Goal: Understand process/instructions

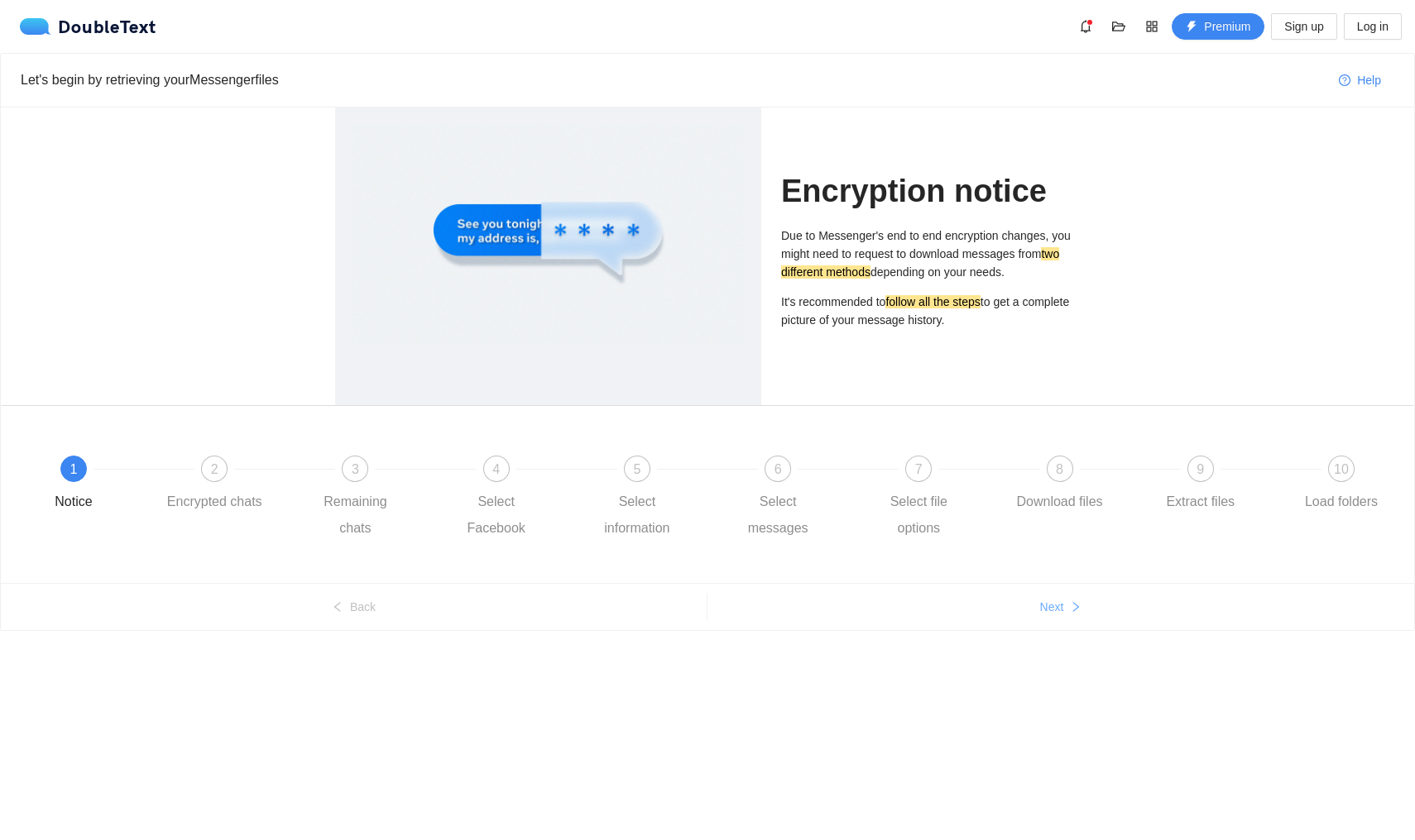
click at [1046, 605] on span "Next" at bounding box center [1052, 607] width 24 height 18
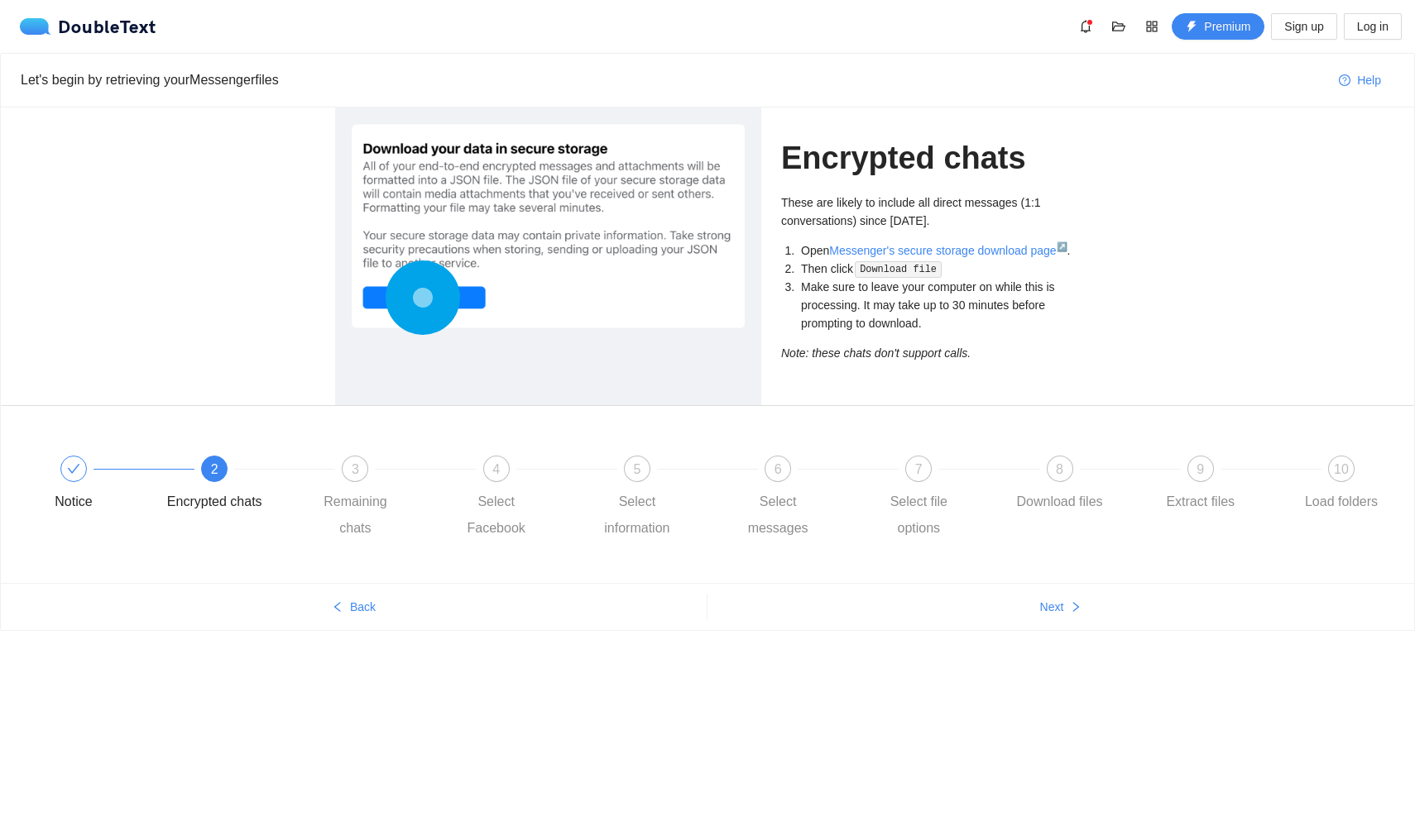
click at [428, 299] on circle at bounding box center [422, 297] width 21 height 21
click at [449, 296] on circle at bounding box center [423, 298] width 52 height 52
click at [458, 299] on icon at bounding box center [422, 297] width 74 height 74
click at [403, 299] on circle at bounding box center [422, 297] width 74 height 74
click at [403, 299] on circle at bounding box center [422, 298] width 62 height 62
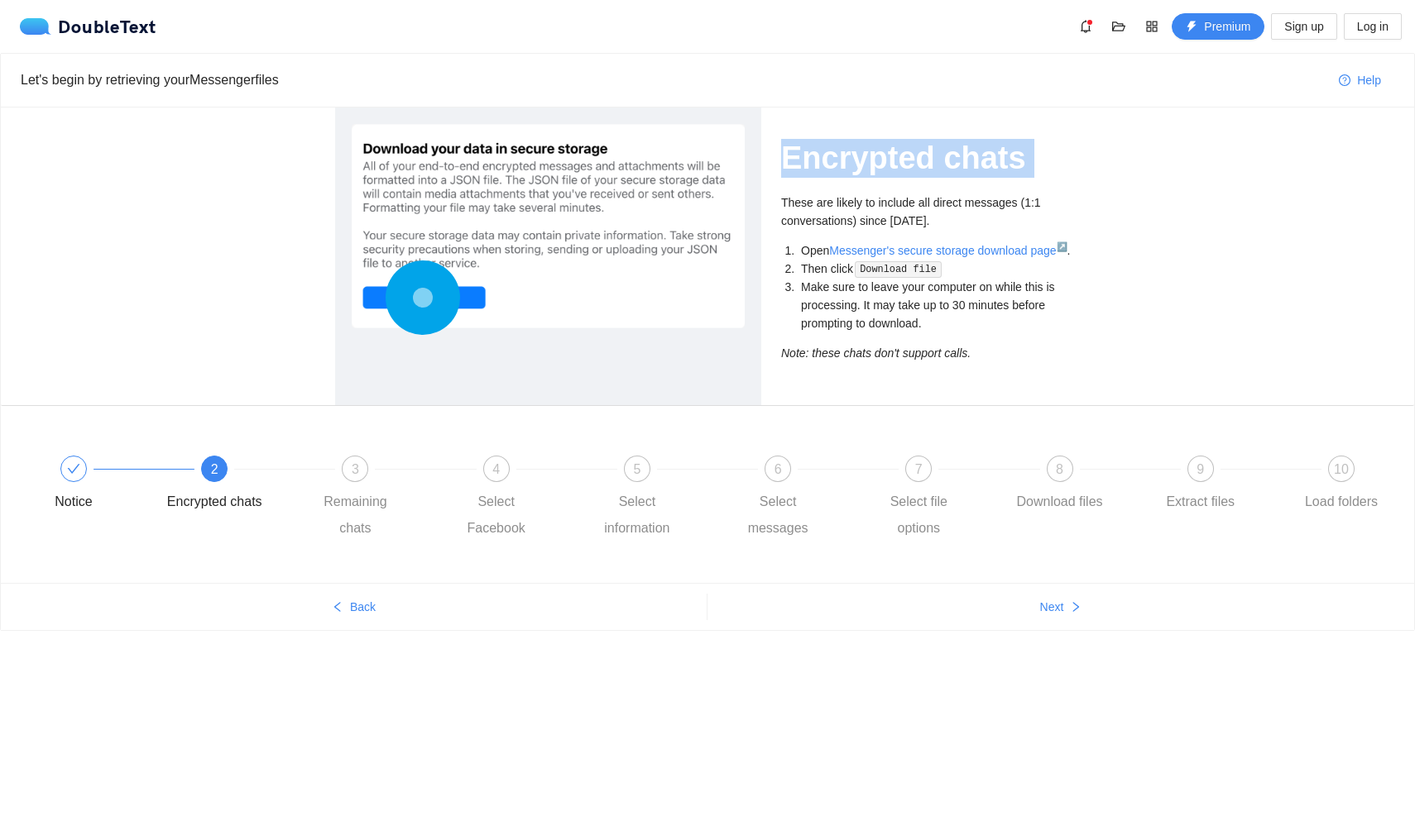
click at [403, 299] on icon at bounding box center [422, 297] width 74 height 74
click at [428, 297] on circle at bounding box center [422, 298] width 20 height 20
click at [428, 297] on circle at bounding box center [422, 297] width 21 height 21
click at [428, 297] on circle at bounding box center [422, 297] width 20 height 20
click at [1030, 602] on button "Next" at bounding box center [1061, 607] width 707 height 27
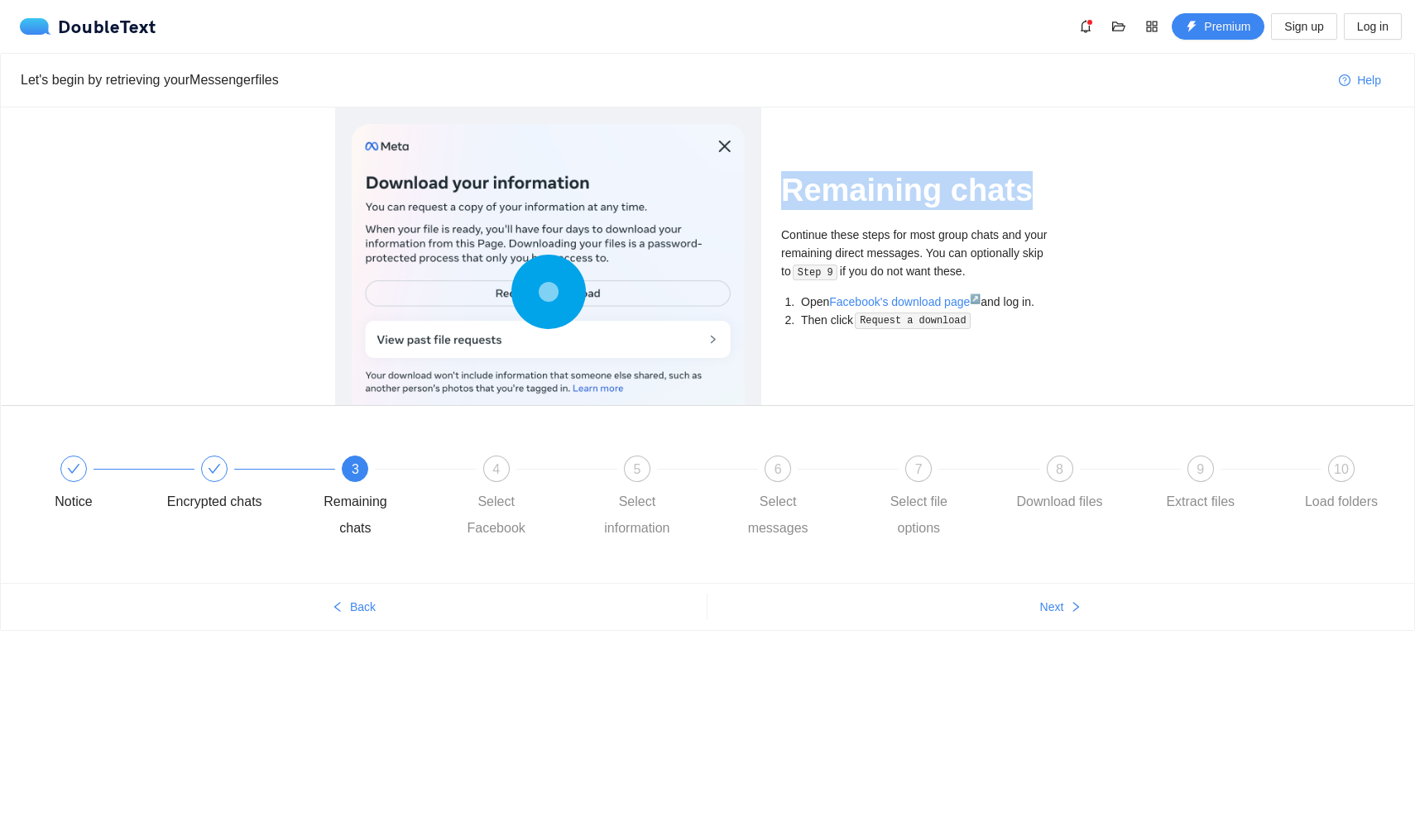
click at [554, 293] on circle at bounding box center [548, 292] width 23 height 23
click at [554, 293] on circle at bounding box center [548, 291] width 24 height 24
click at [554, 348] on div at bounding box center [548, 295] width 393 height 343
click at [1063, 612] on span "Next" at bounding box center [1052, 607] width 24 height 18
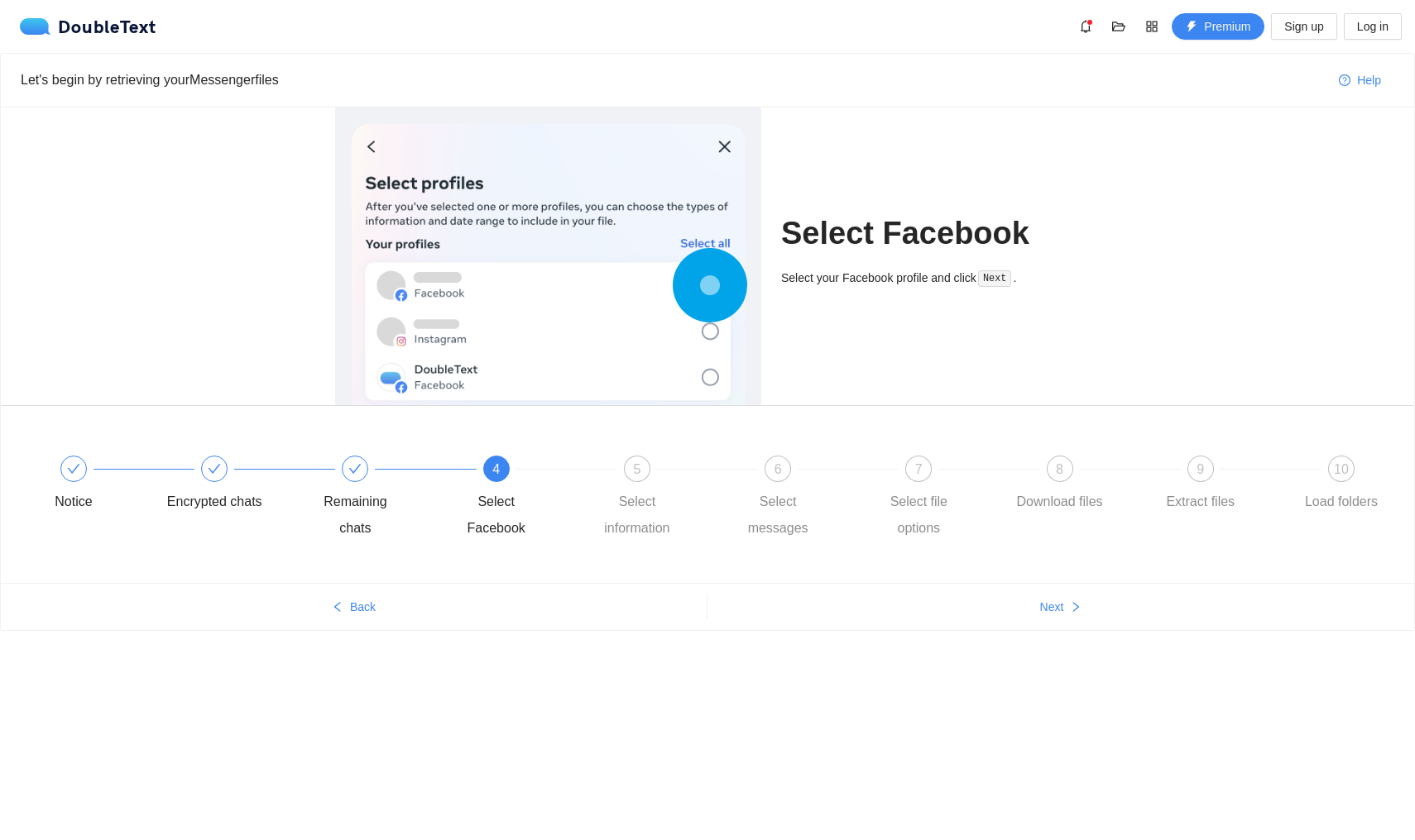
click at [710, 276] on circle at bounding box center [710, 285] width 20 height 20
click at [997, 282] on code "Next" at bounding box center [994, 278] width 33 height 17
click at [242, 466] on div at bounding box center [285, 468] width 141 height 6
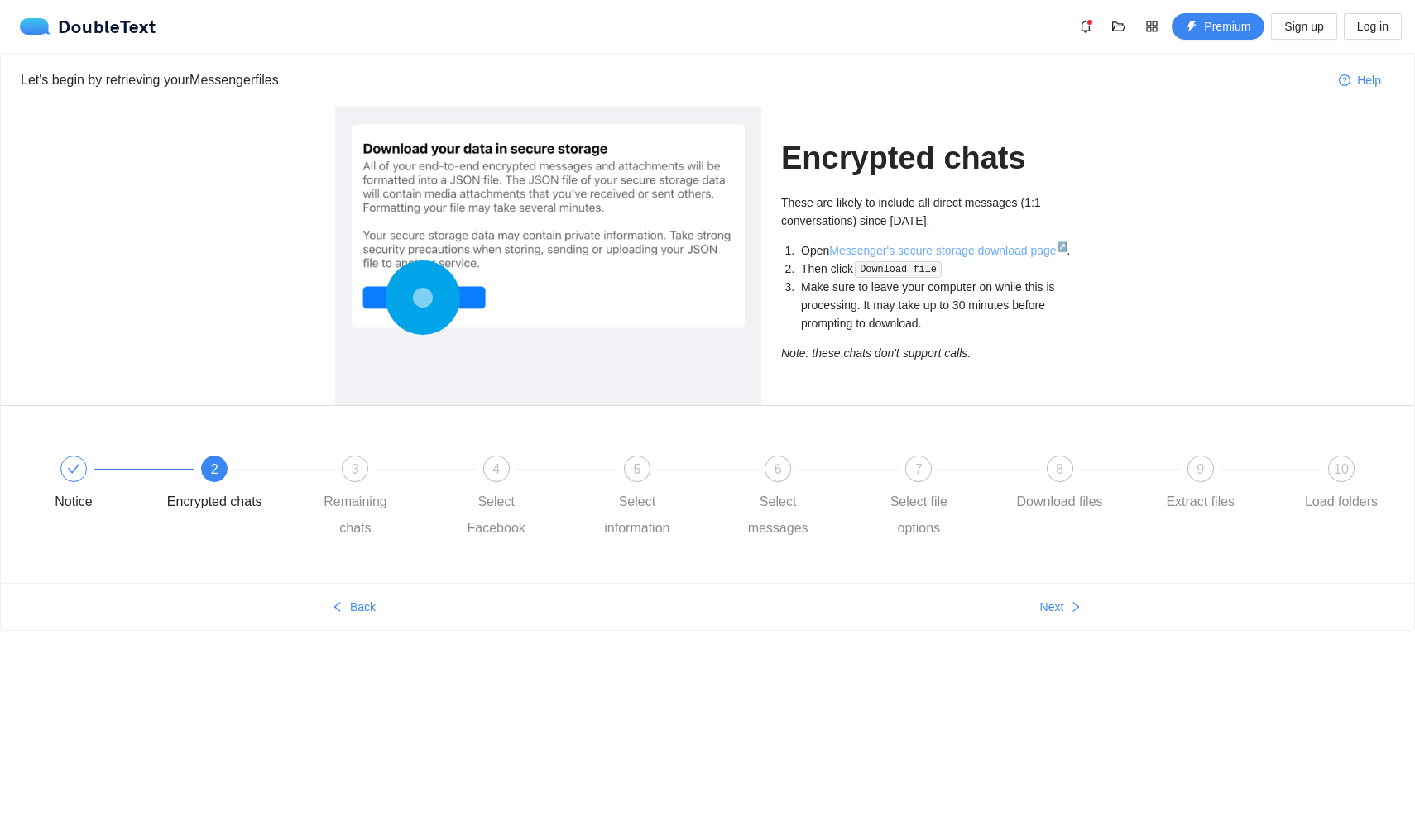
click at [969, 248] on link "Messenger's secure storage download page ↗" at bounding box center [947, 251] width 237 height 13
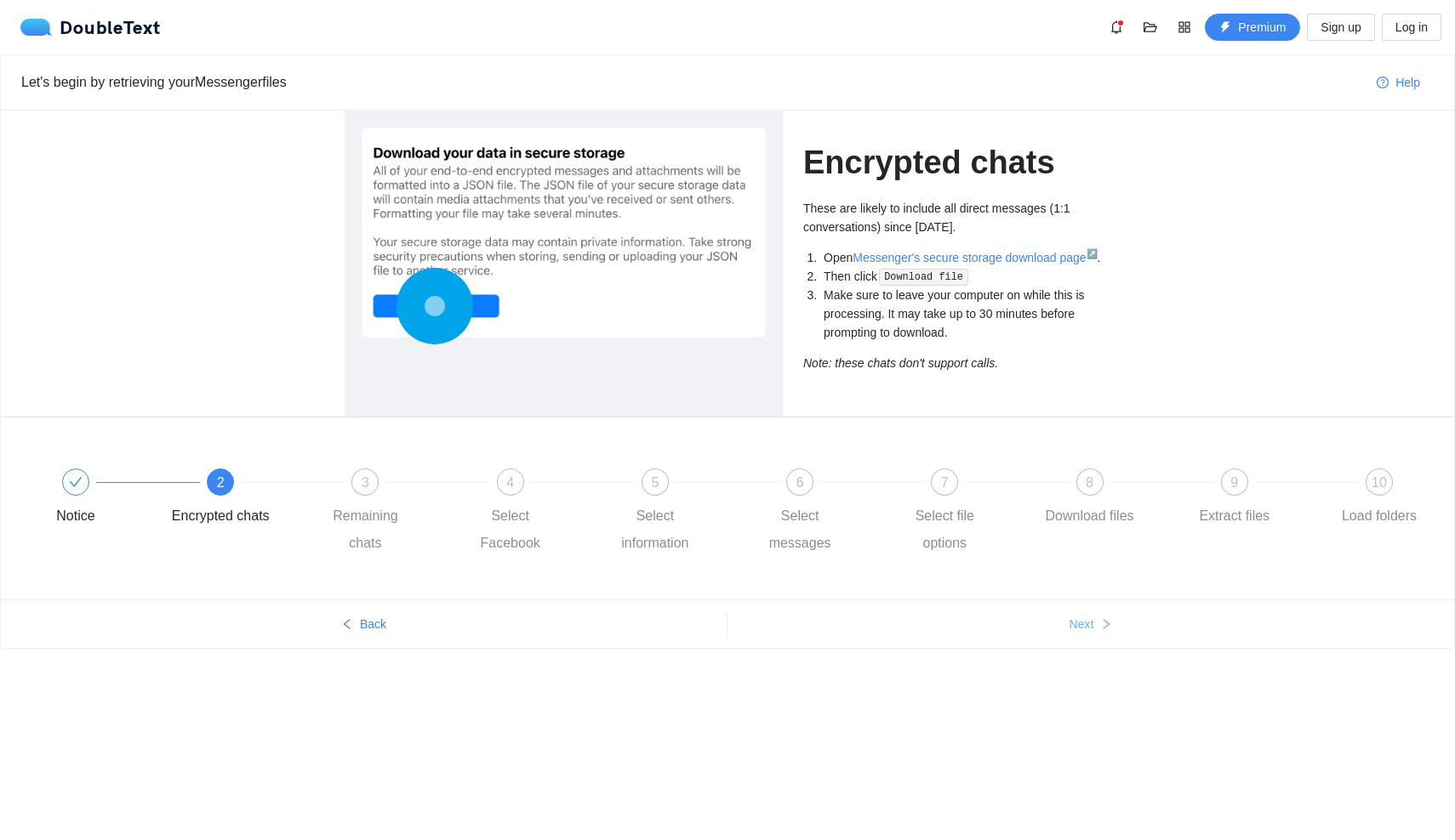
click at [1071, 620] on span "Next" at bounding box center [1082, 624] width 25 height 18
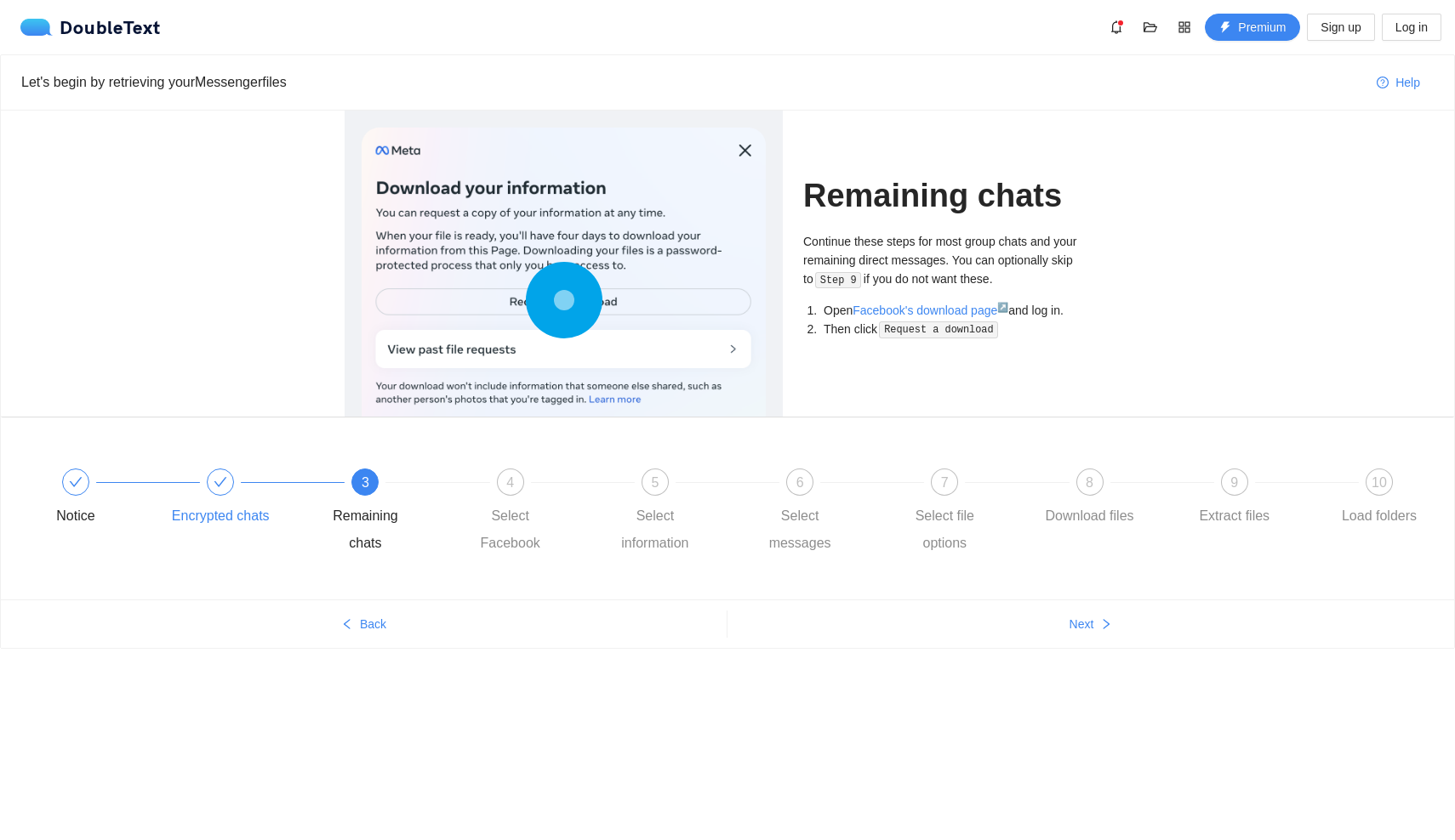
click at [240, 485] on div at bounding box center [293, 481] width 145 height 6
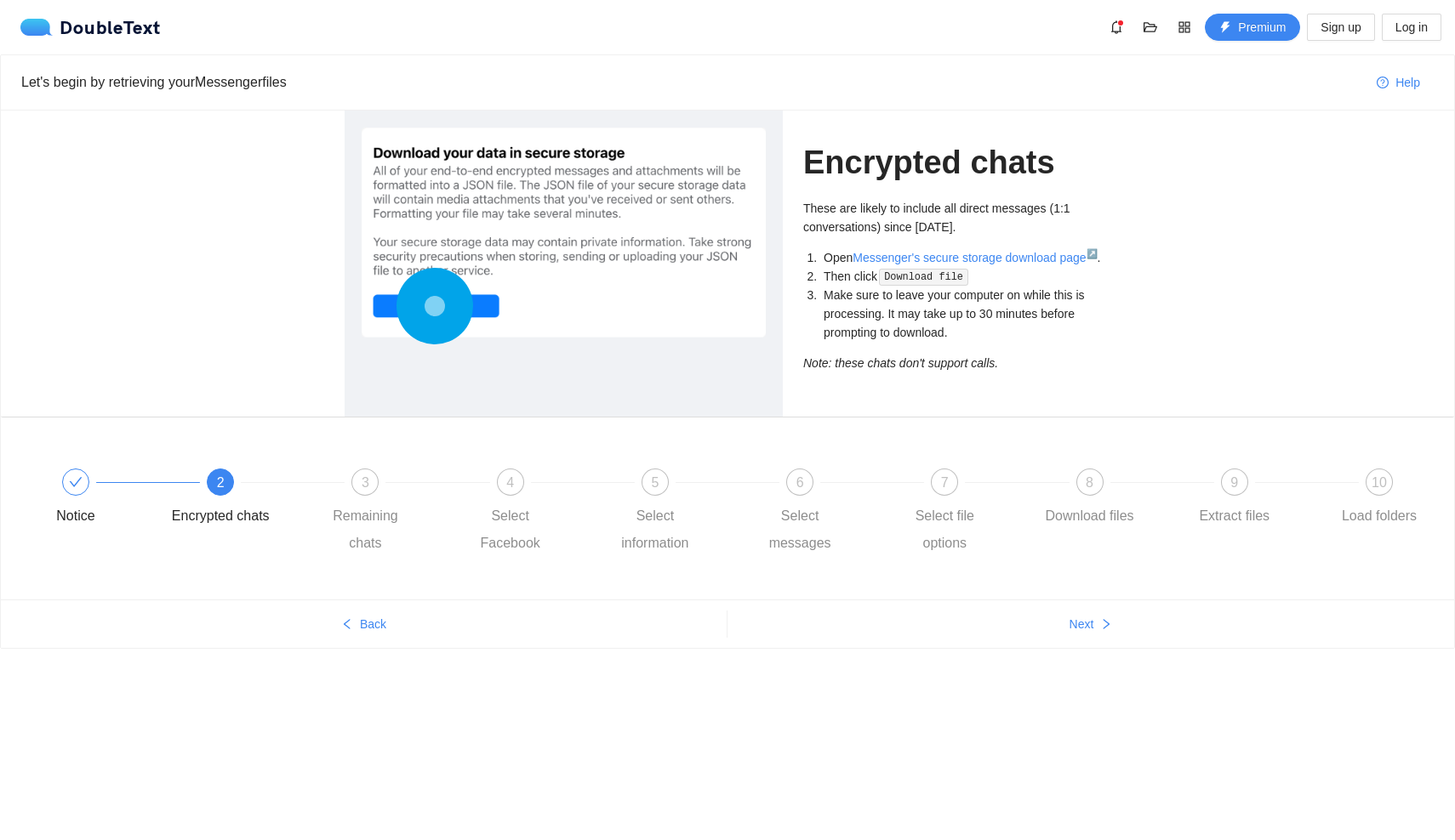
click at [451, 303] on circle at bounding box center [434, 305] width 33 height 33
click at [426, 308] on circle at bounding box center [434, 305] width 25 height 25
click at [426, 308] on circle at bounding box center [434, 305] width 22 height 22
click at [417, 297] on circle at bounding box center [434, 305] width 67 height 67
click at [430, 305] on circle at bounding box center [434, 305] width 23 height 23
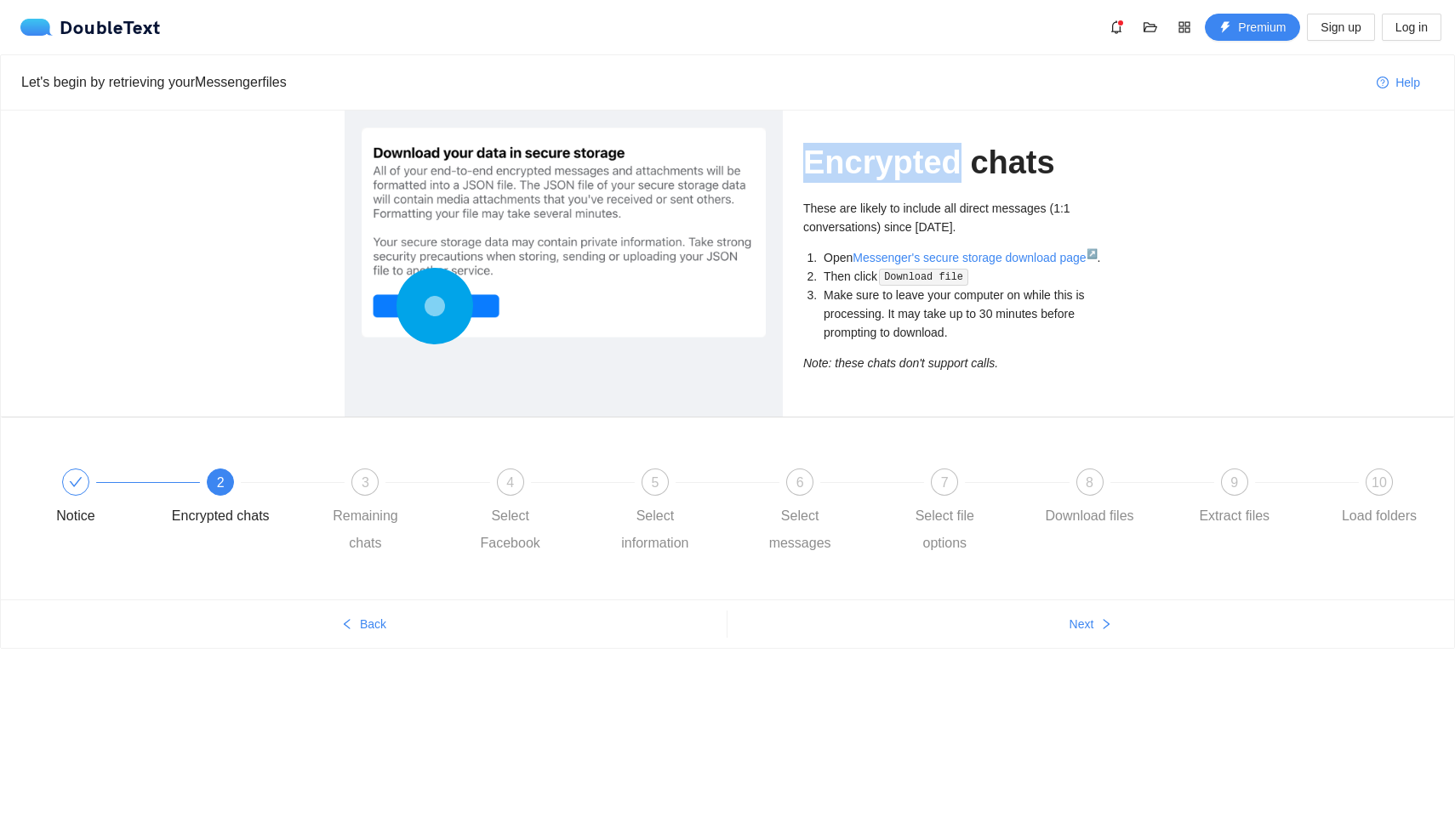
click at [430, 305] on circle at bounding box center [434, 305] width 25 height 25
click at [430, 305] on circle at bounding box center [434, 305] width 22 height 22
click at [430, 305] on circle at bounding box center [434, 305] width 25 height 25
click at [568, 297] on div at bounding box center [563, 232] width 405 height 210
click at [913, 275] on code "Download file" at bounding box center [923, 277] width 88 height 17
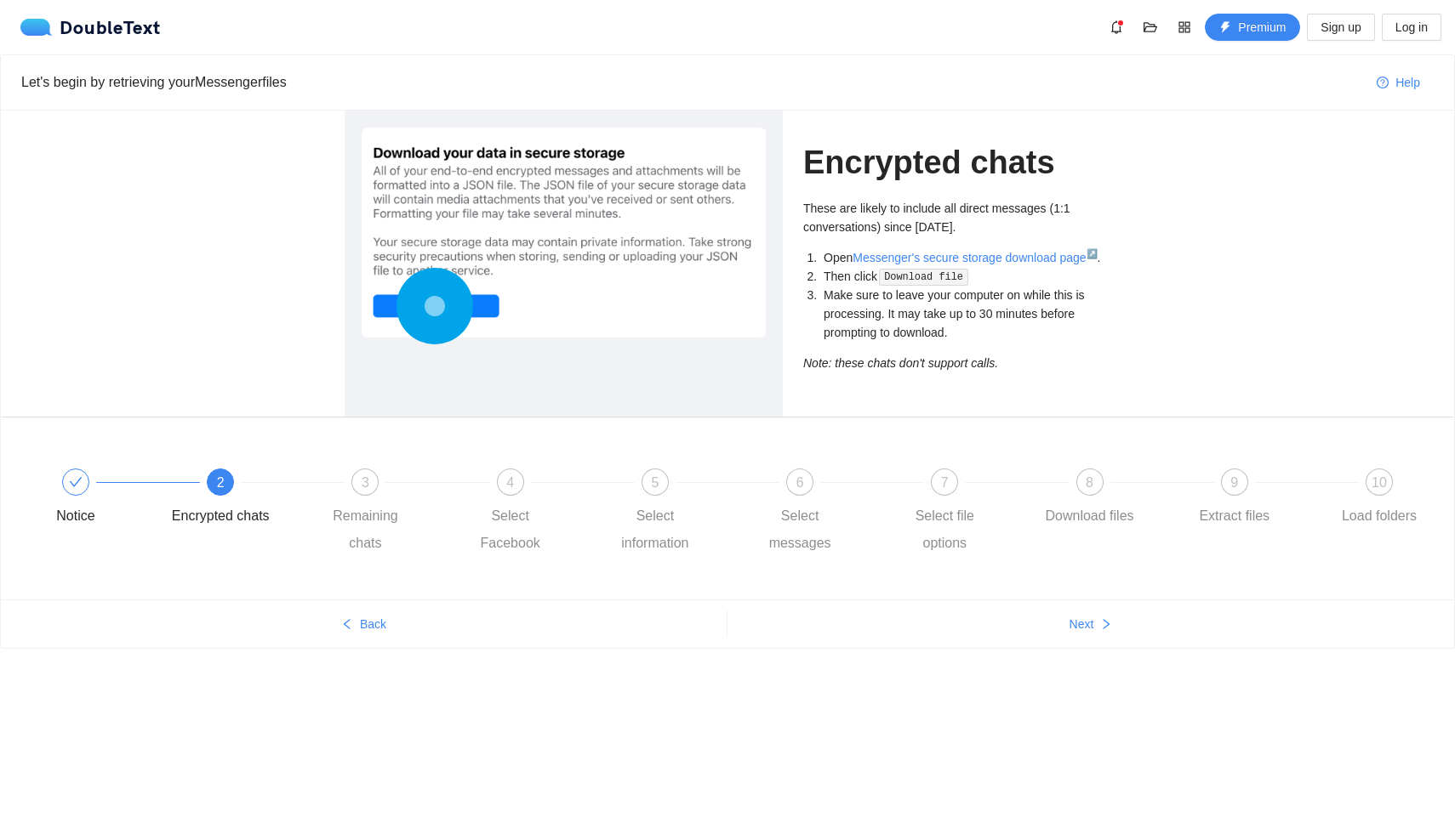
click at [927, 276] on code "Download file" at bounding box center [923, 277] width 88 height 17
click at [471, 311] on icon at bounding box center [434, 305] width 76 height 76
click at [981, 629] on button "Next" at bounding box center [1091, 624] width 727 height 28
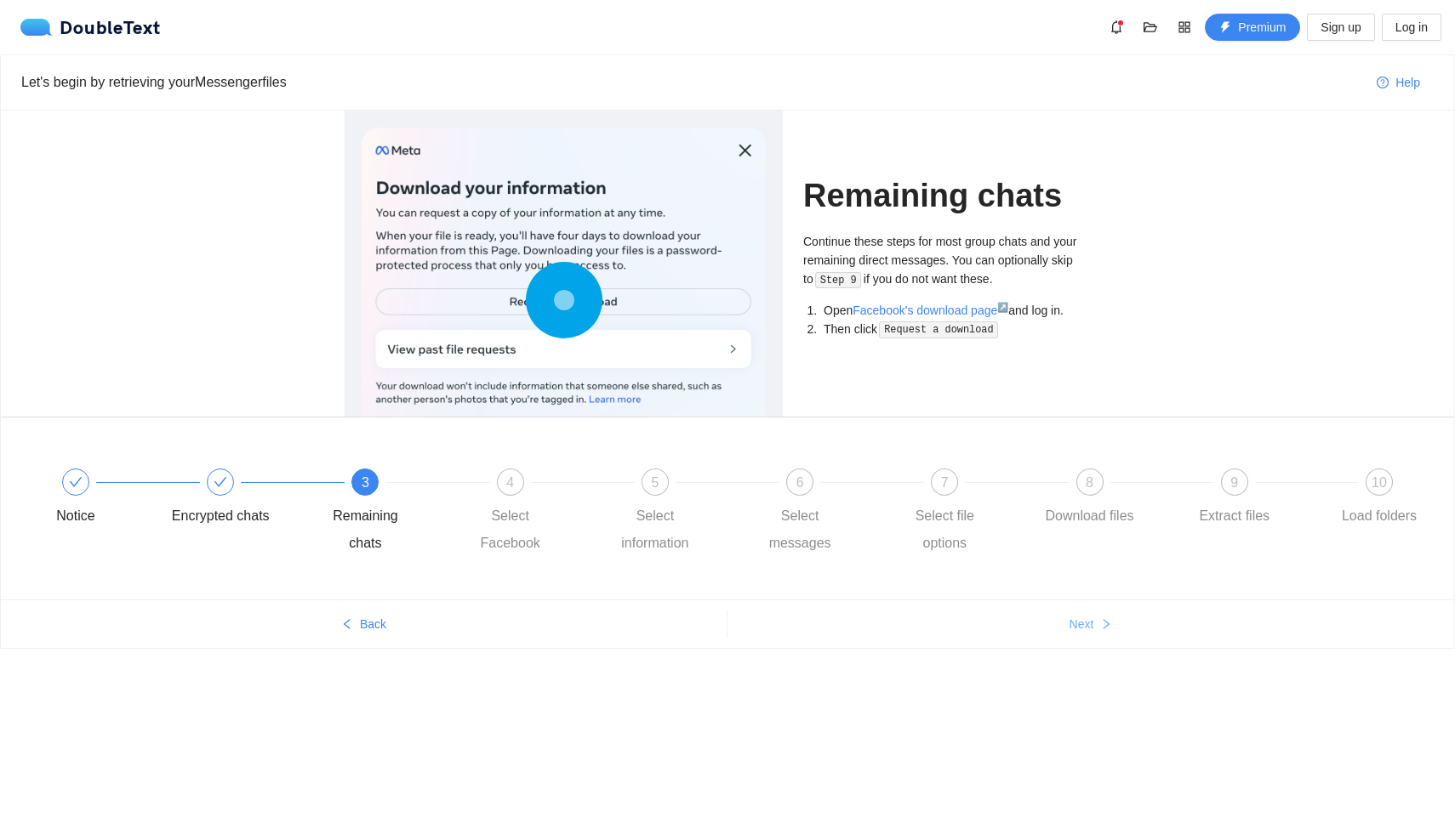
click at [981, 629] on button "Next" at bounding box center [1091, 624] width 727 height 28
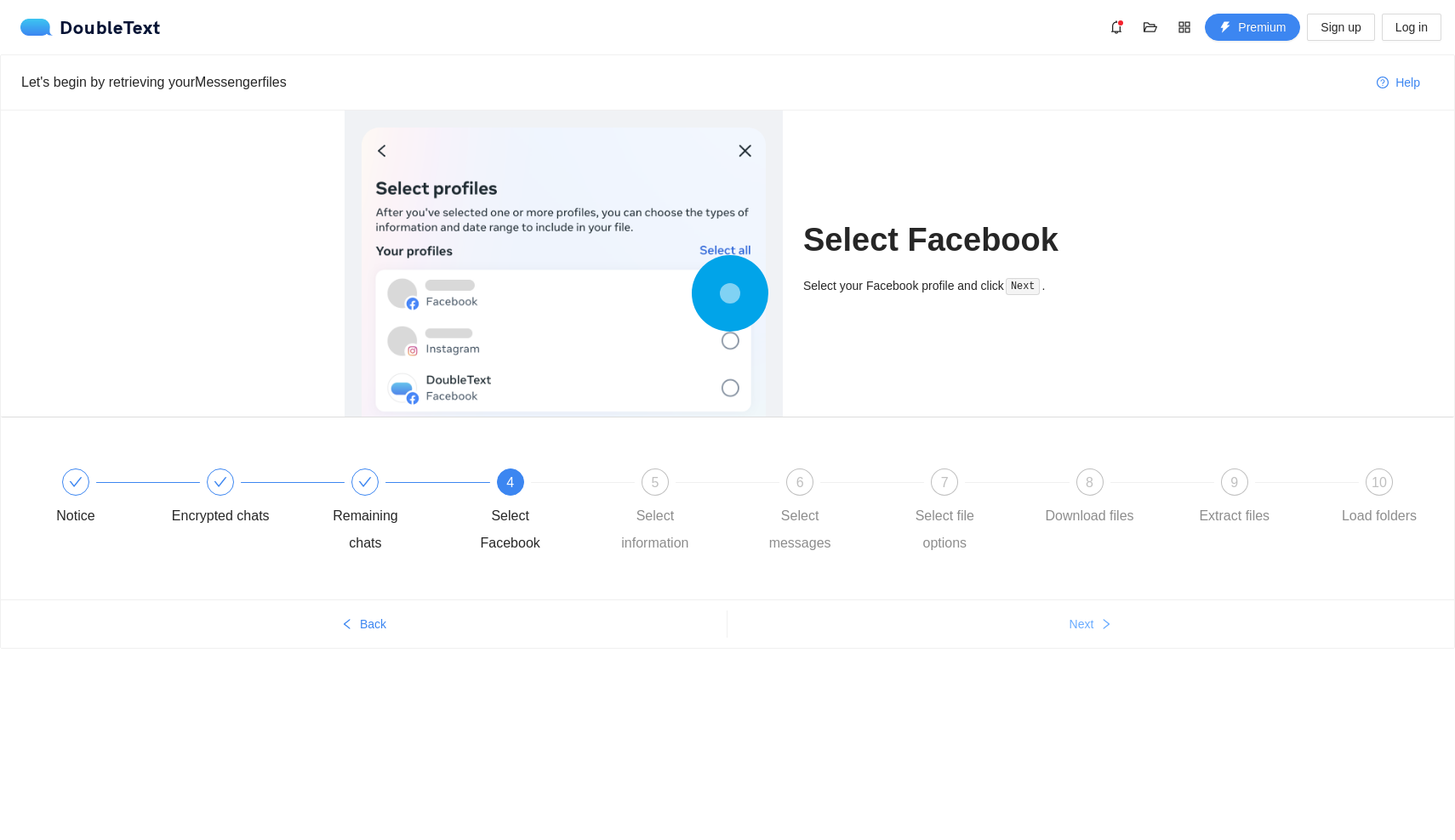
click at [981, 629] on button "Next" at bounding box center [1091, 624] width 727 height 28
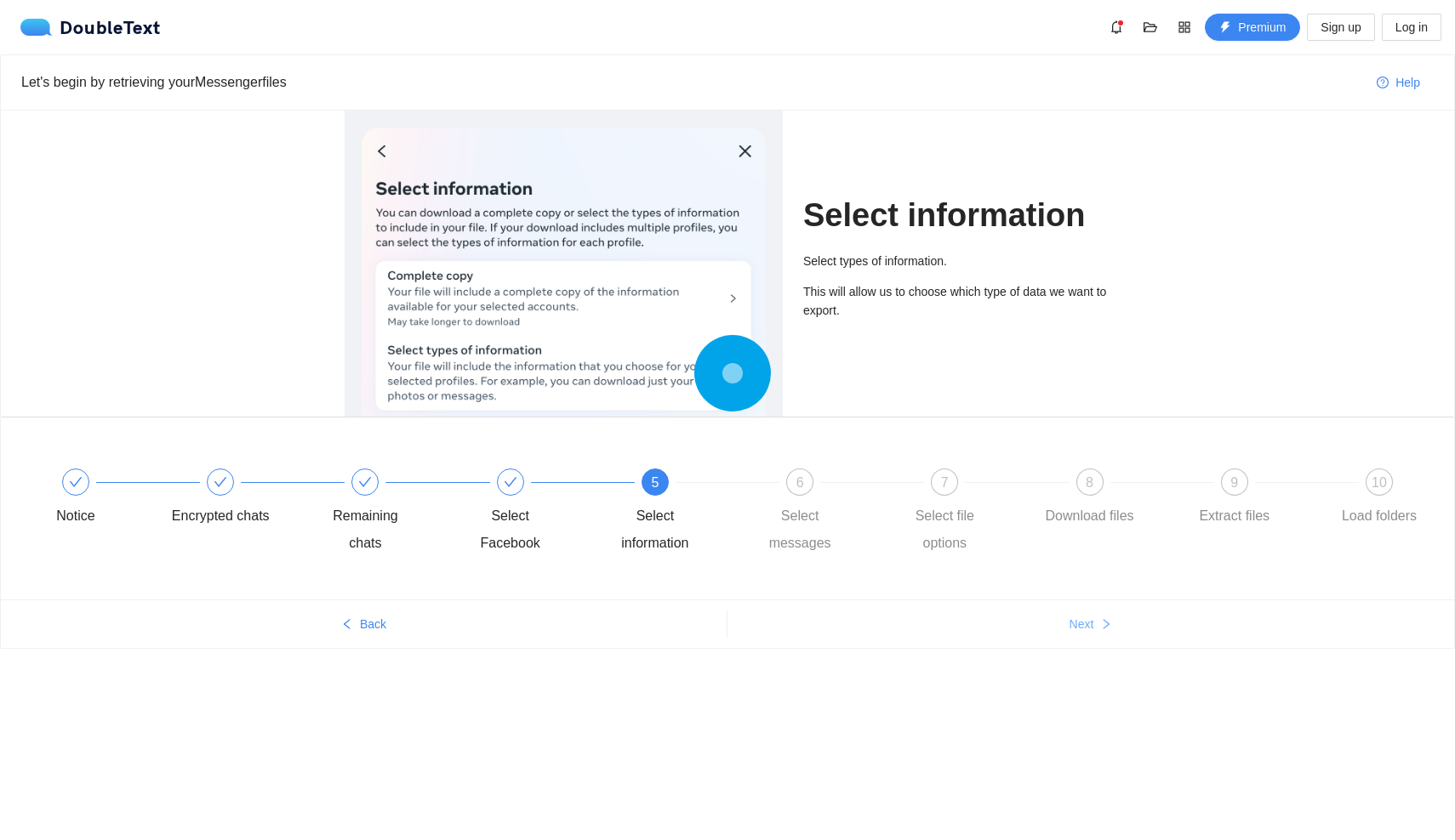
click at [981, 629] on button "Next" at bounding box center [1091, 624] width 727 height 28
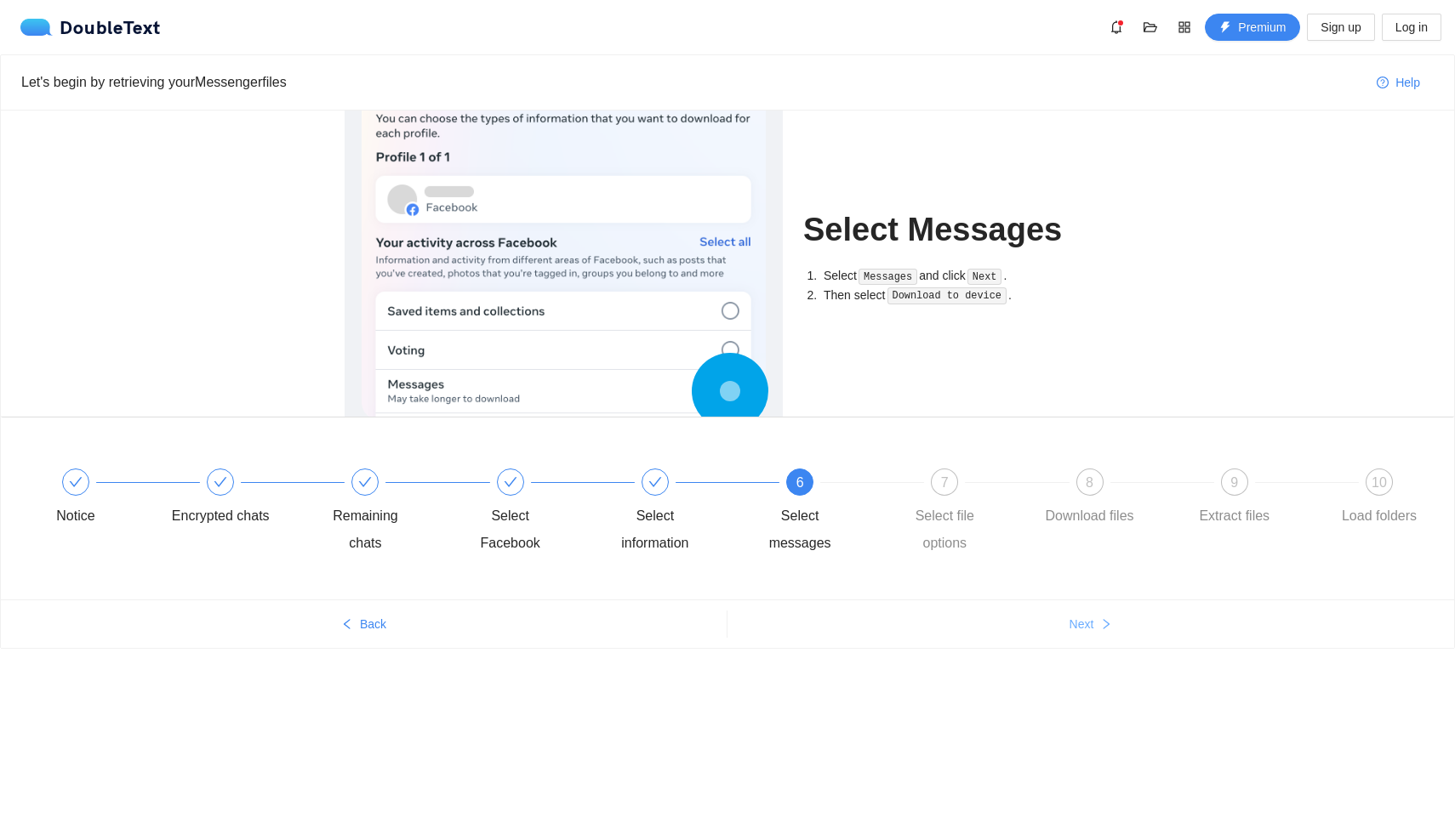
click at [981, 629] on button "Next" at bounding box center [1091, 624] width 727 height 28
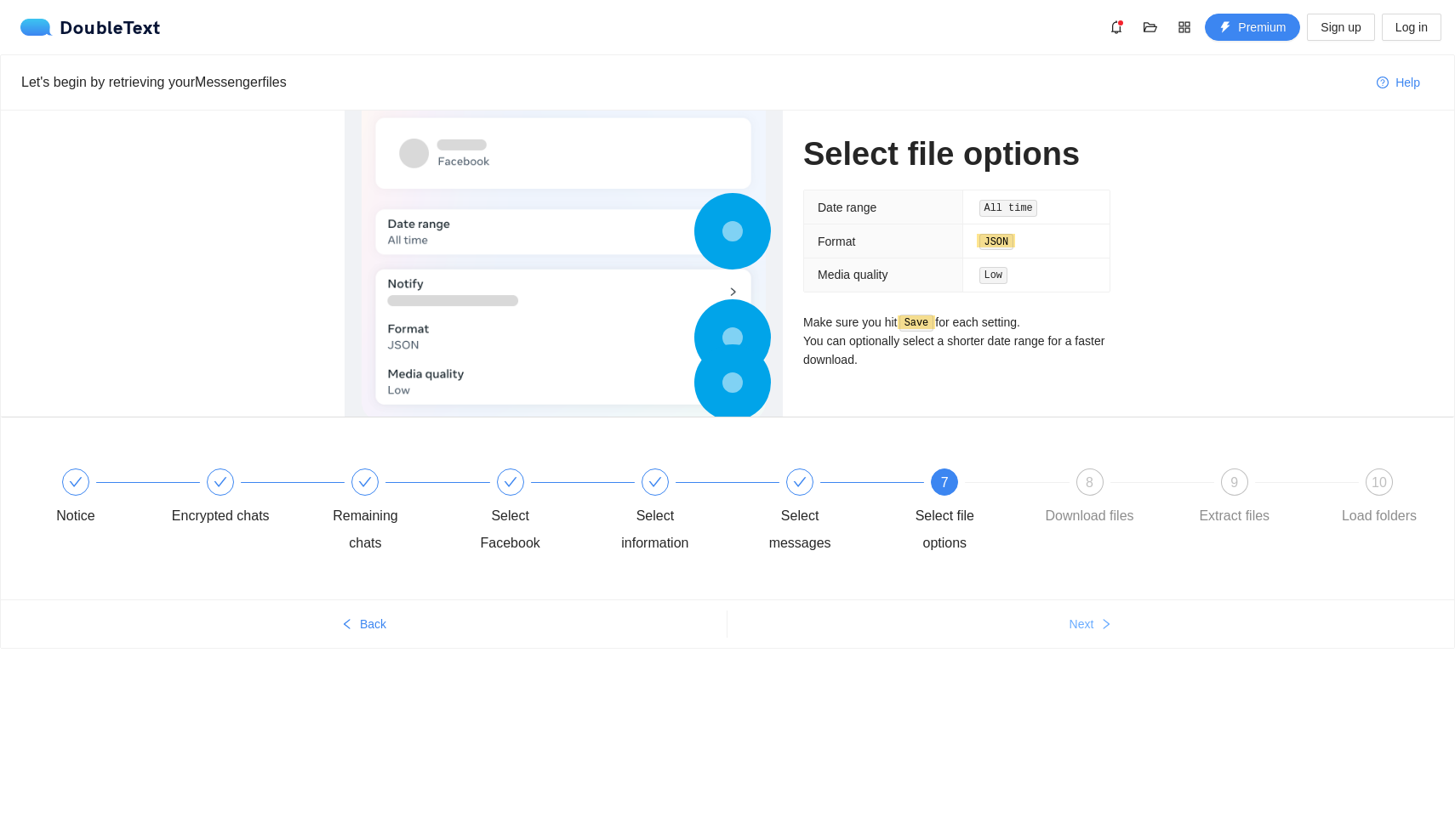
click at [981, 629] on button "Next" at bounding box center [1091, 624] width 727 height 28
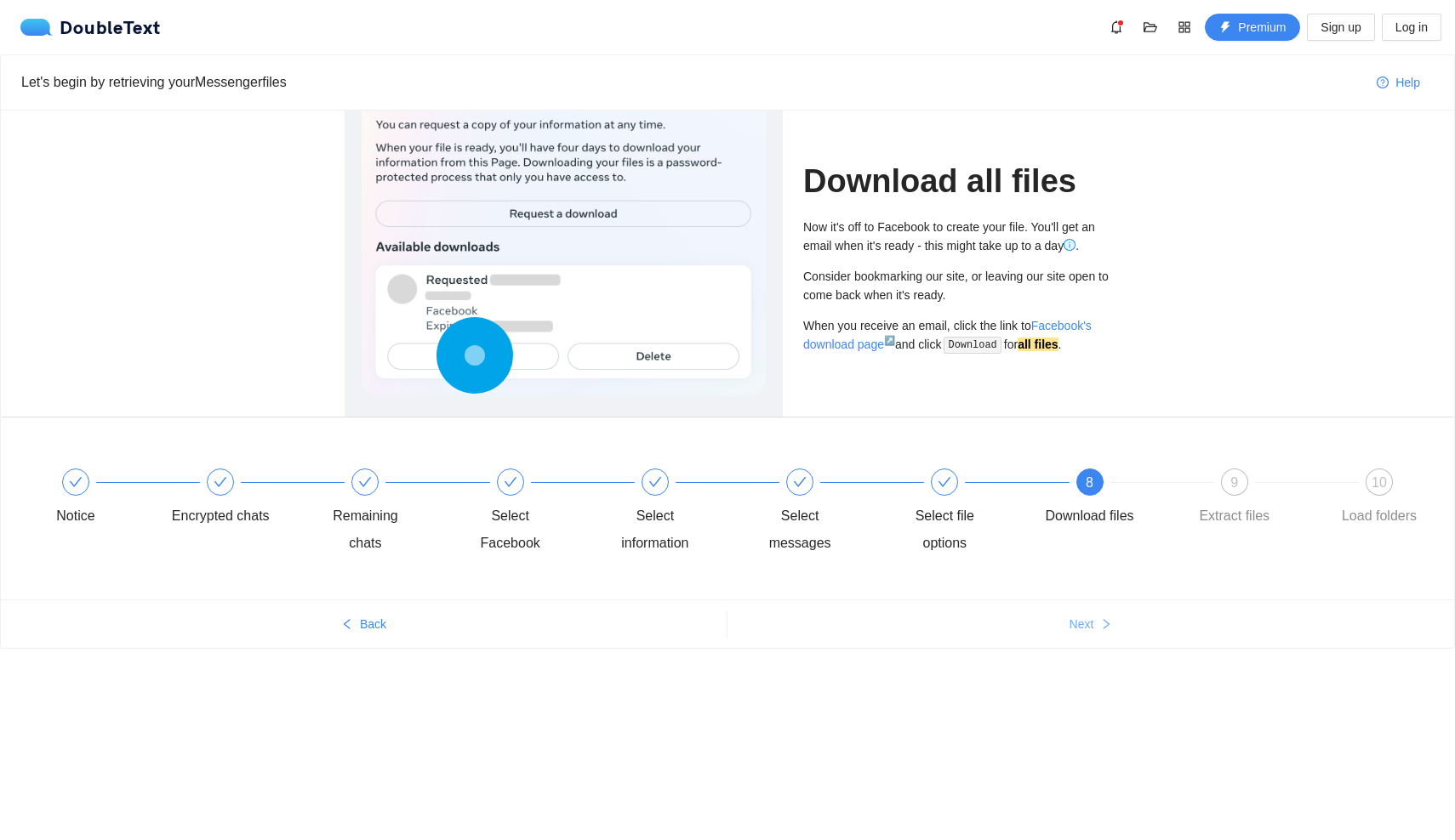
click at [981, 629] on button "Next" at bounding box center [1091, 624] width 727 height 28
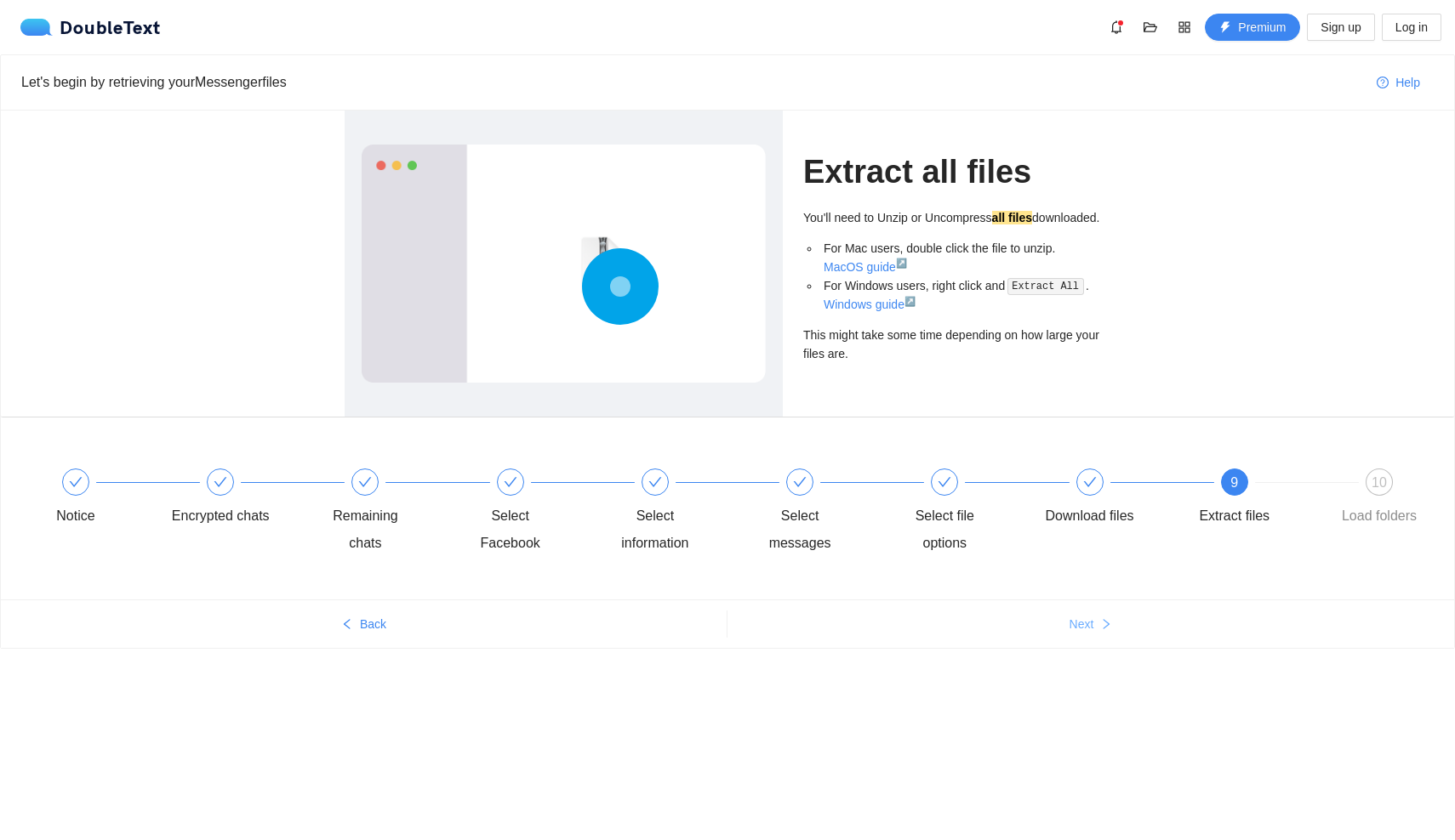
click at [981, 629] on button "Next" at bounding box center [1091, 624] width 727 height 28
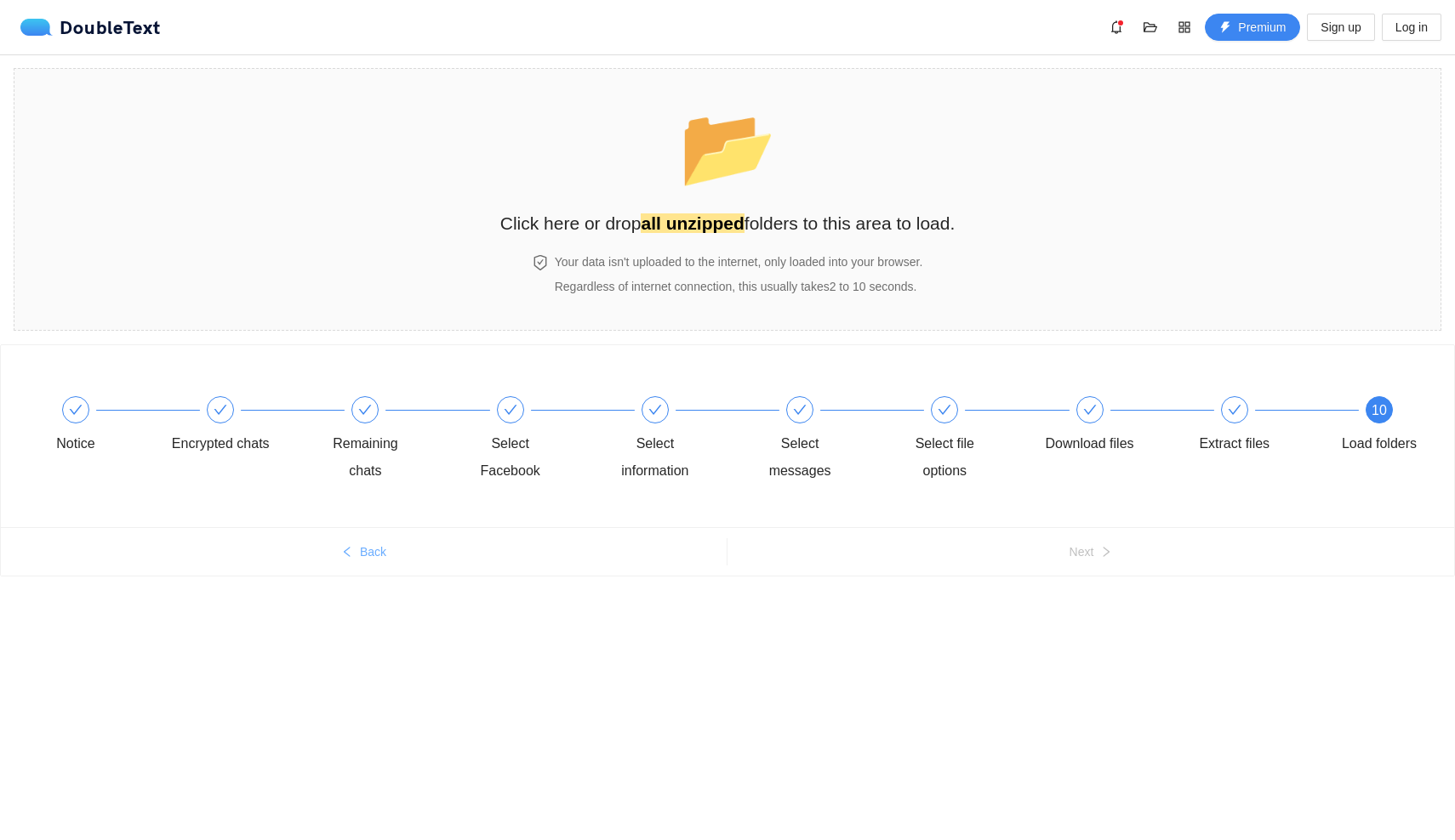
click at [422, 562] on button "Back" at bounding box center [363, 552] width 726 height 28
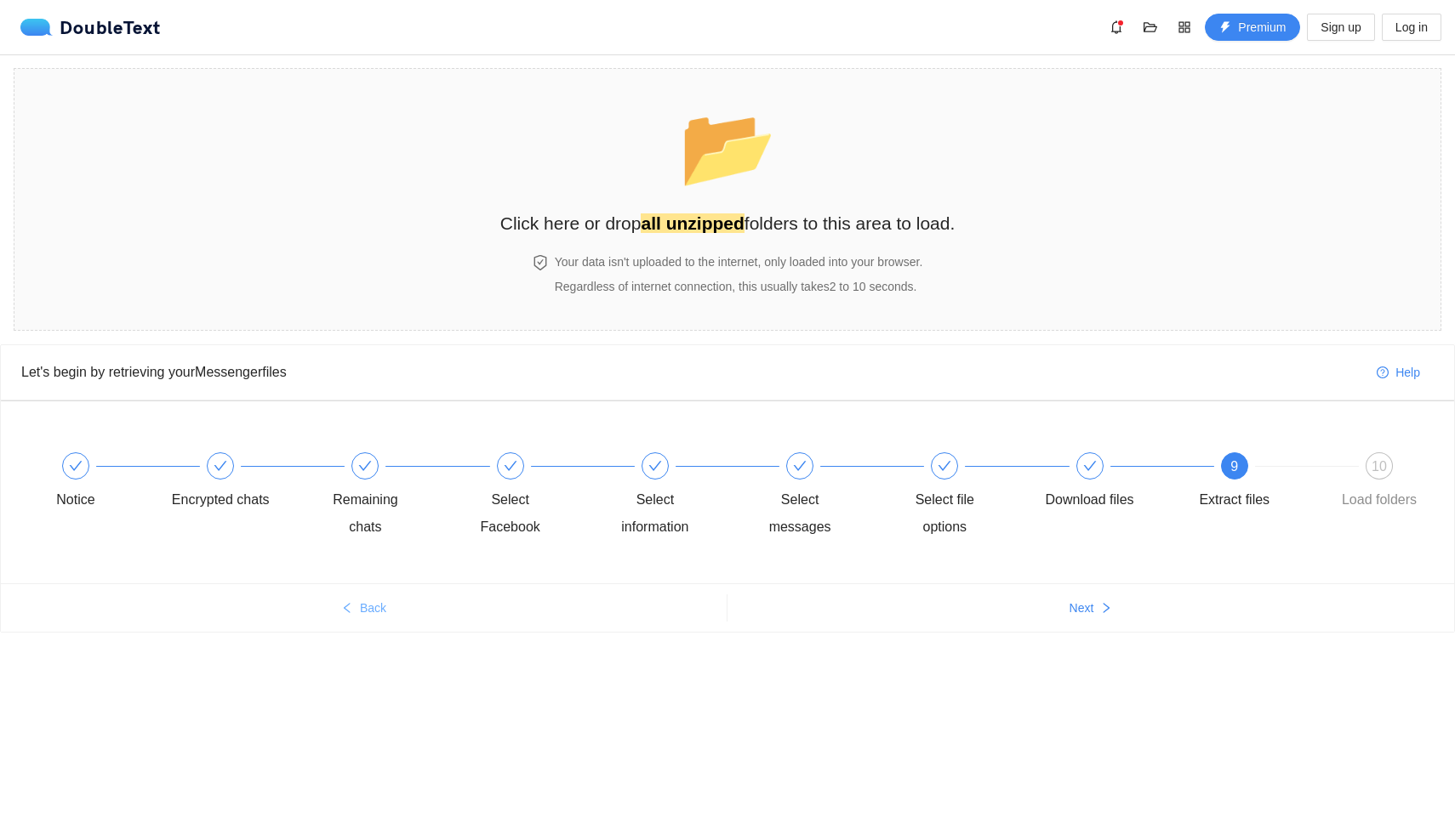
click at [422, 558] on div "Notice Encrypted chats Remaining chats Select Facebook Select information Selec…" at bounding box center [728, 497] width 1403 height 123
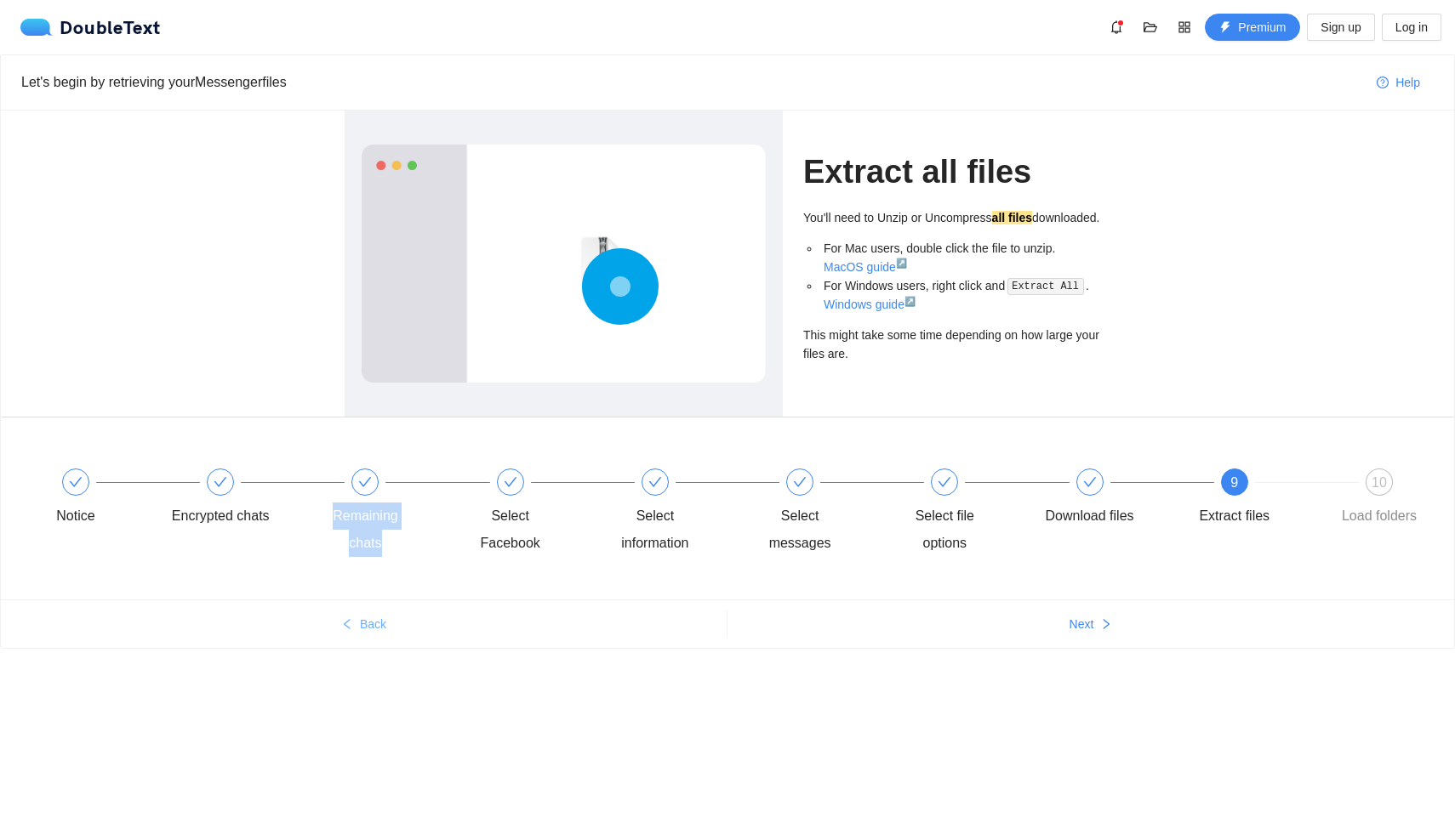
click at [422, 562] on div "Notice Encrypted chats Remaining chats Select Facebook Select information Selec…" at bounding box center [728, 514] width 1403 height 123
click at [416, 611] on button "Back" at bounding box center [363, 624] width 726 height 28
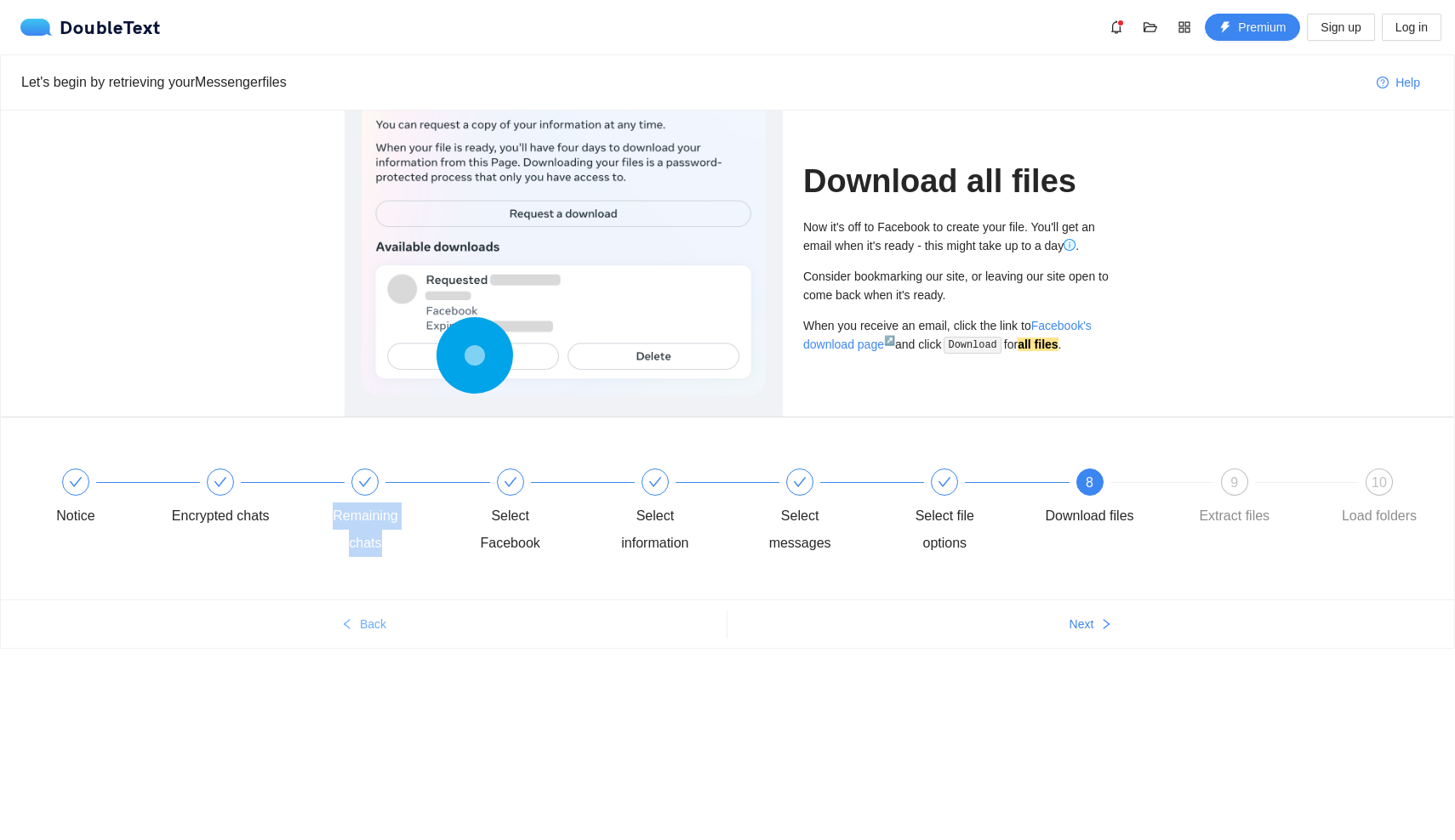
click at [416, 611] on button "Back" at bounding box center [363, 624] width 726 height 28
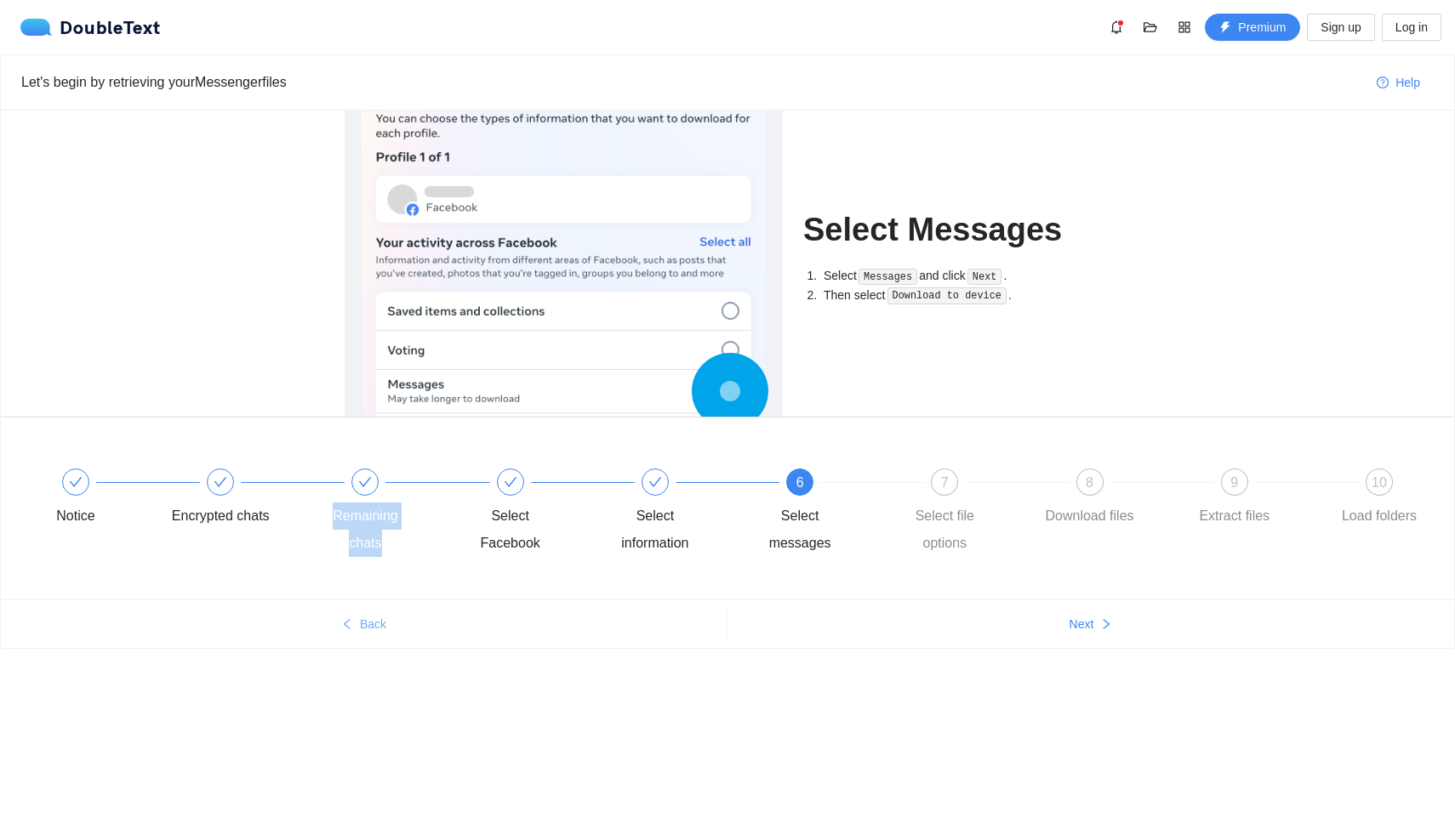
click at [416, 611] on button "Back" at bounding box center [363, 624] width 726 height 28
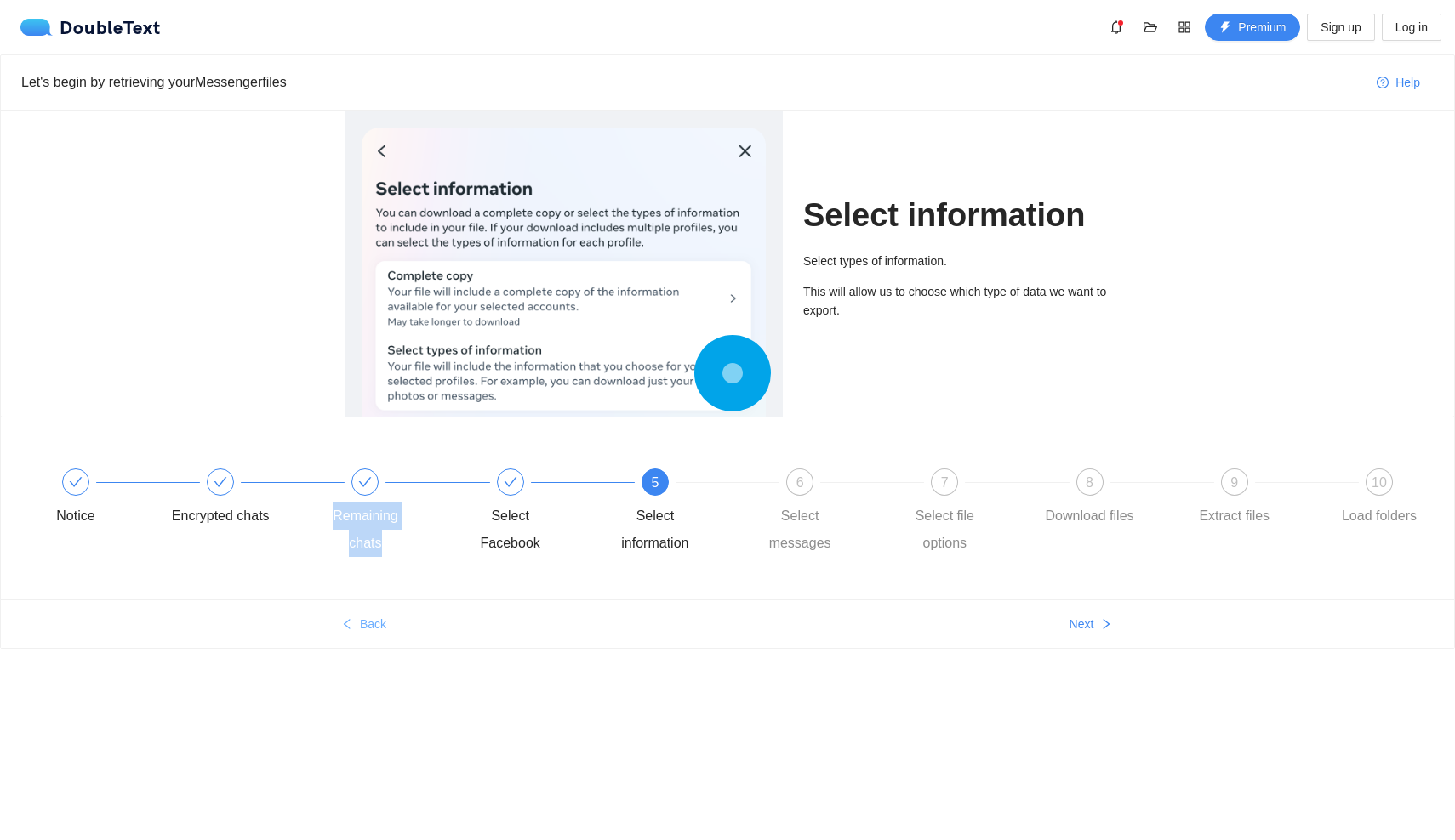
click at [416, 611] on button "Back" at bounding box center [363, 624] width 726 height 28
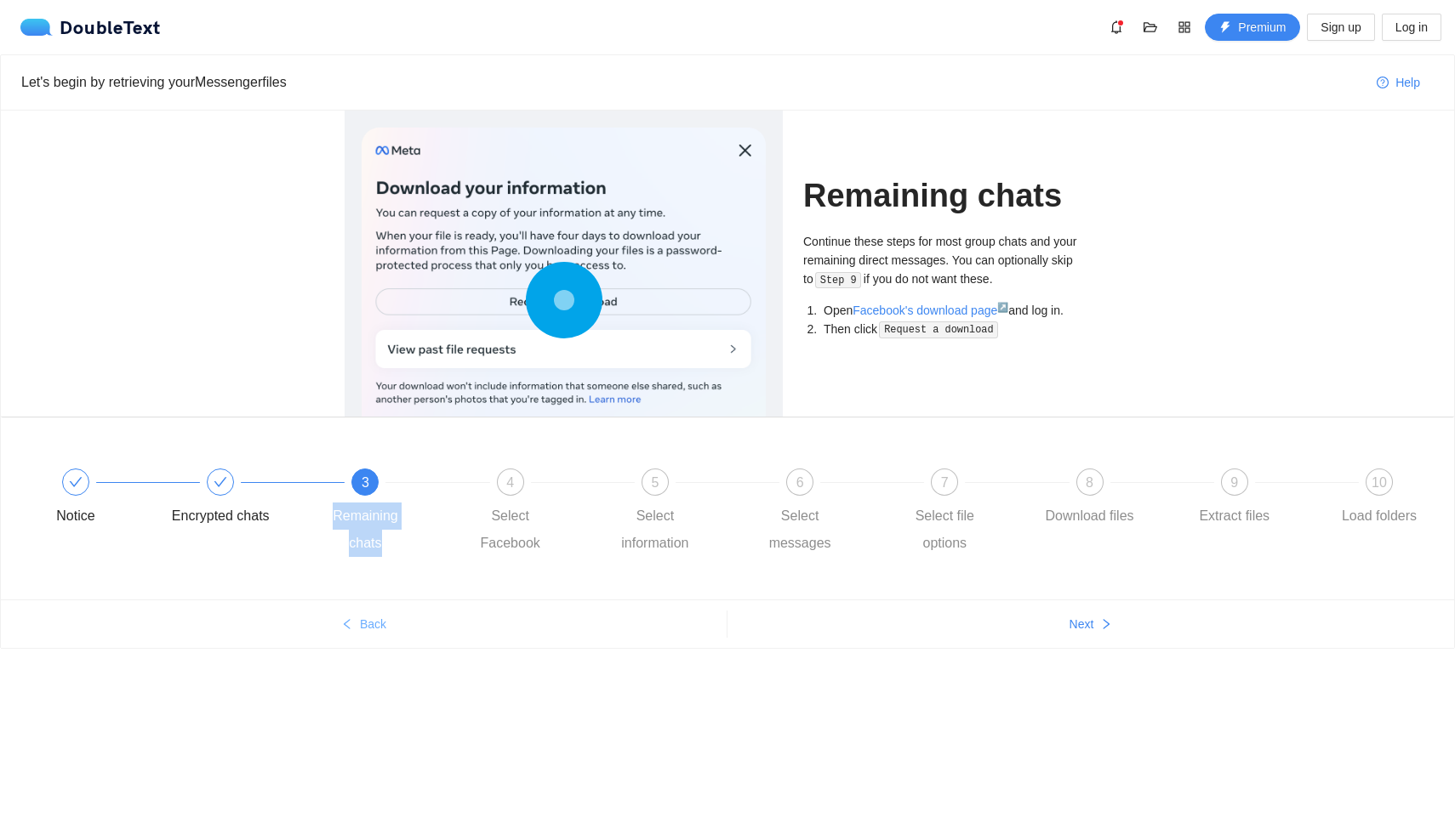
click at [416, 611] on button "Back" at bounding box center [363, 624] width 726 height 28
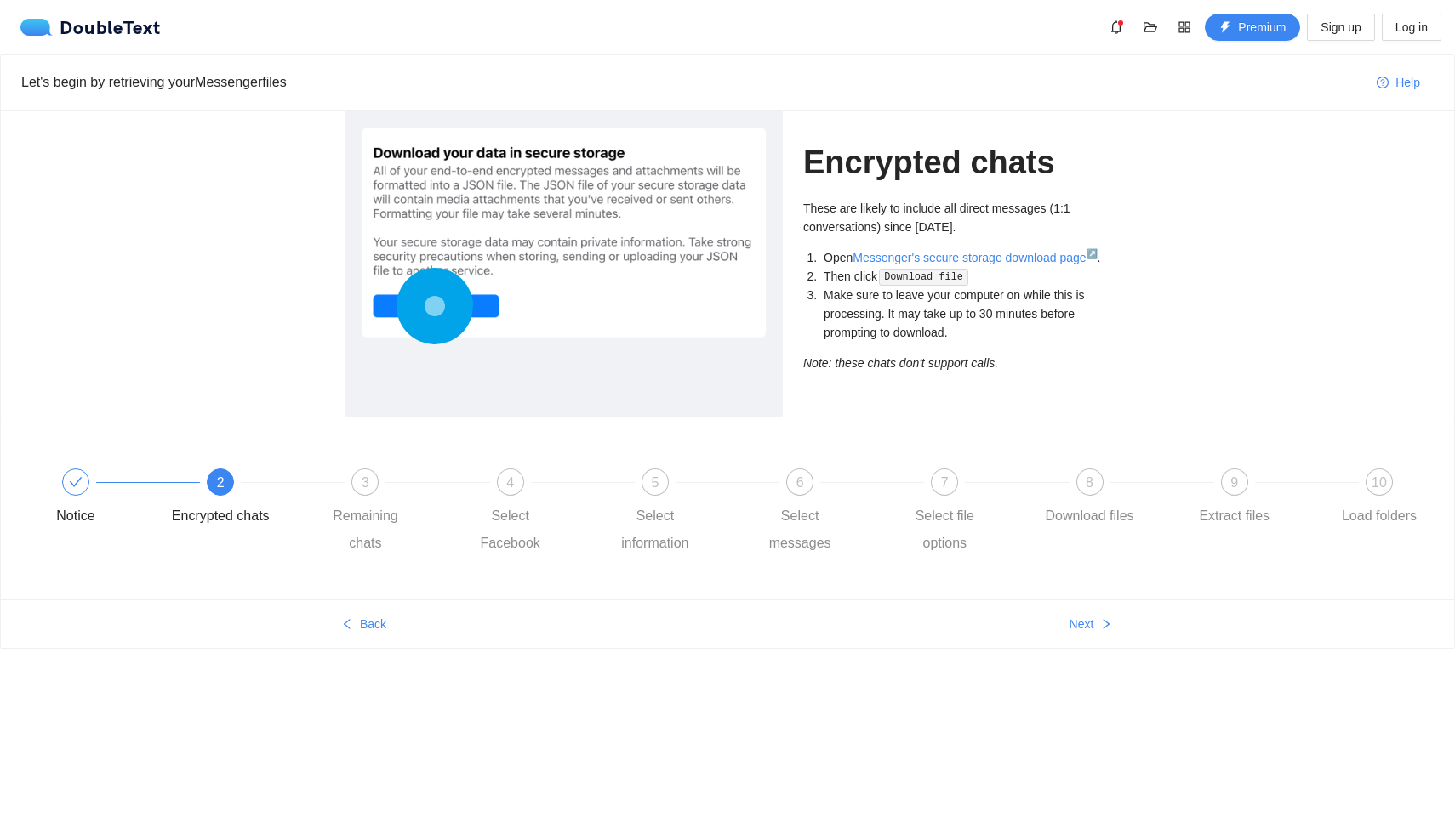
click at [435, 293] on circle at bounding box center [434, 305] width 71 height 71
click at [434, 309] on circle at bounding box center [434, 305] width 20 height 20
click at [434, 309] on circle at bounding box center [435, 306] width 24 height 24
click at [435, 310] on circle at bounding box center [435, 306] width 24 height 24
click at [435, 308] on circle at bounding box center [434, 305] width 20 height 20
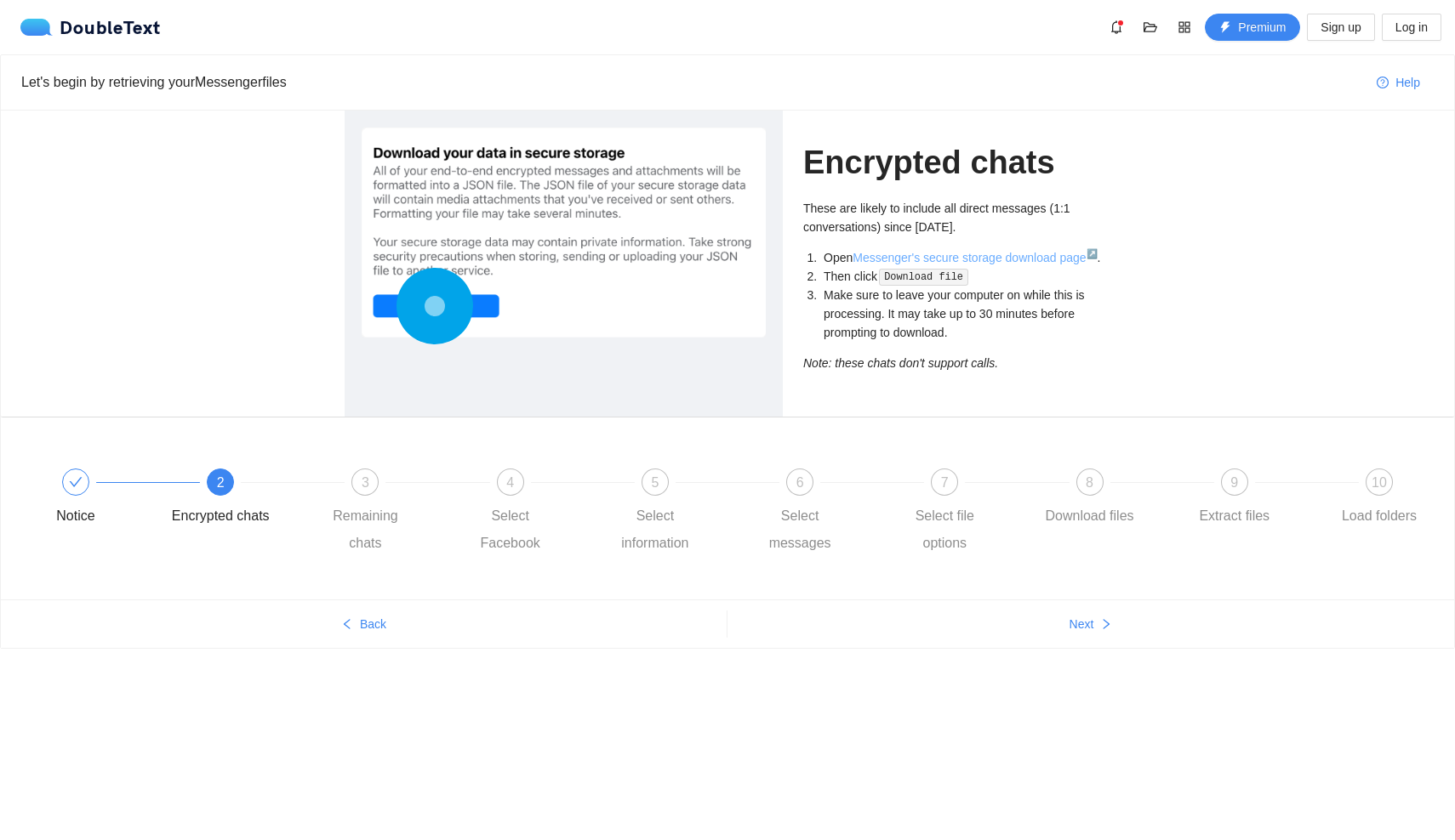
click at [921, 254] on link "Messenger's secure storage download page ↗" at bounding box center [974, 258] width 244 height 14
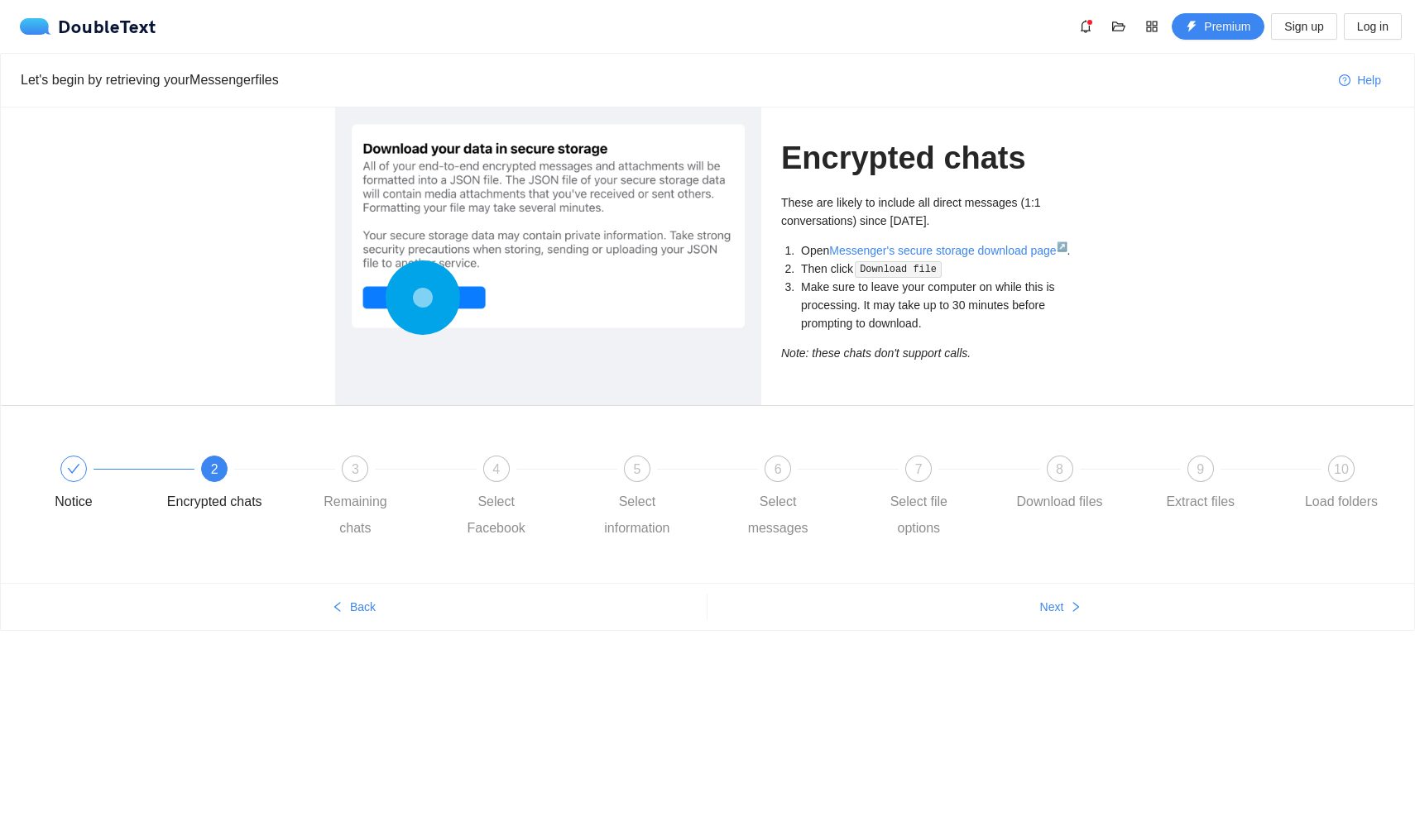
click at [416, 296] on circle at bounding box center [423, 298] width 21 height 21
click at [416, 296] on circle at bounding box center [422, 298] width 20 height 20
click at [371, 466] on div at bounding box center [426, 468] width 141 height 6
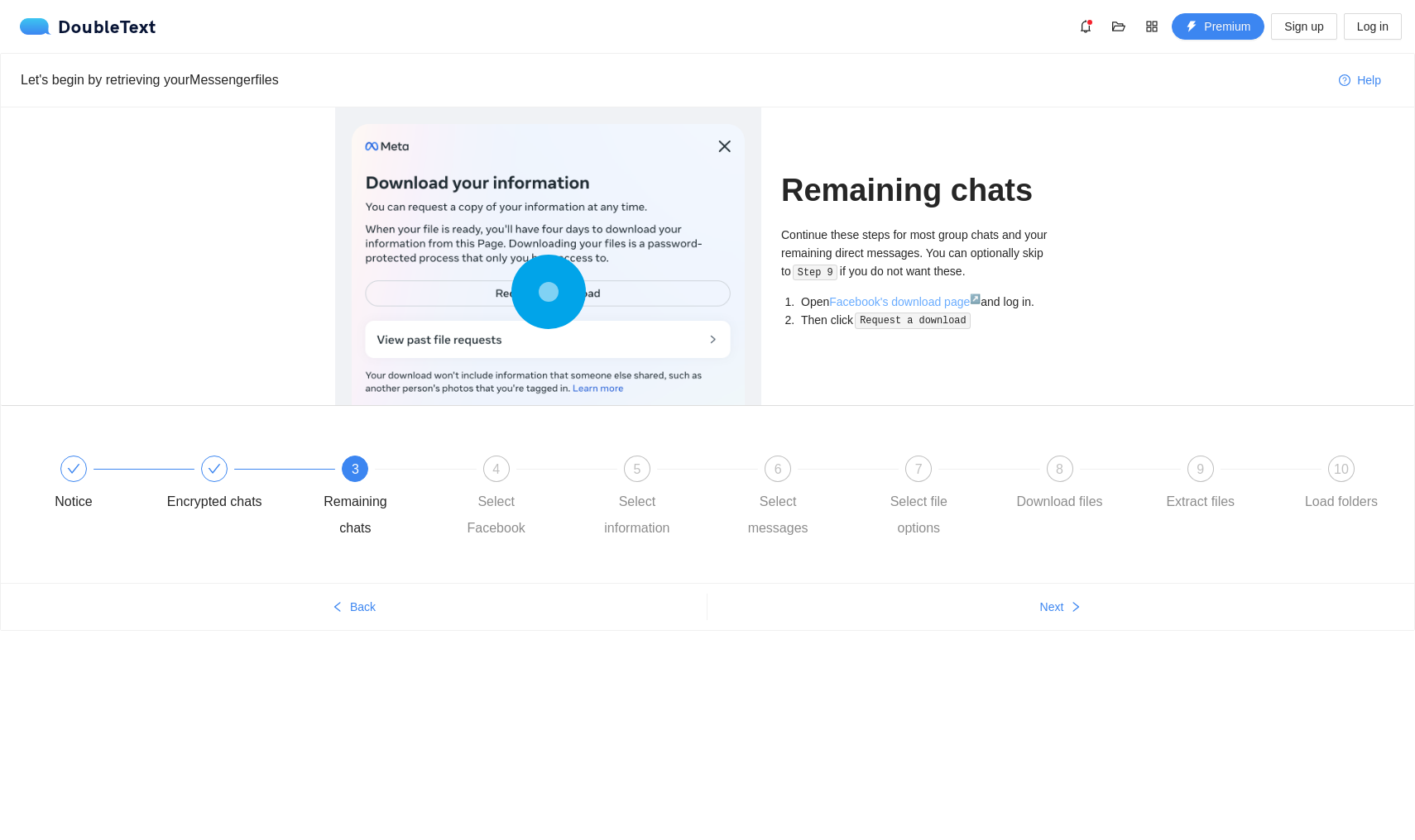
click at [889, 302] on link "Facebook's download page ↗" at bounding box center [905, 301] width 152 height 13
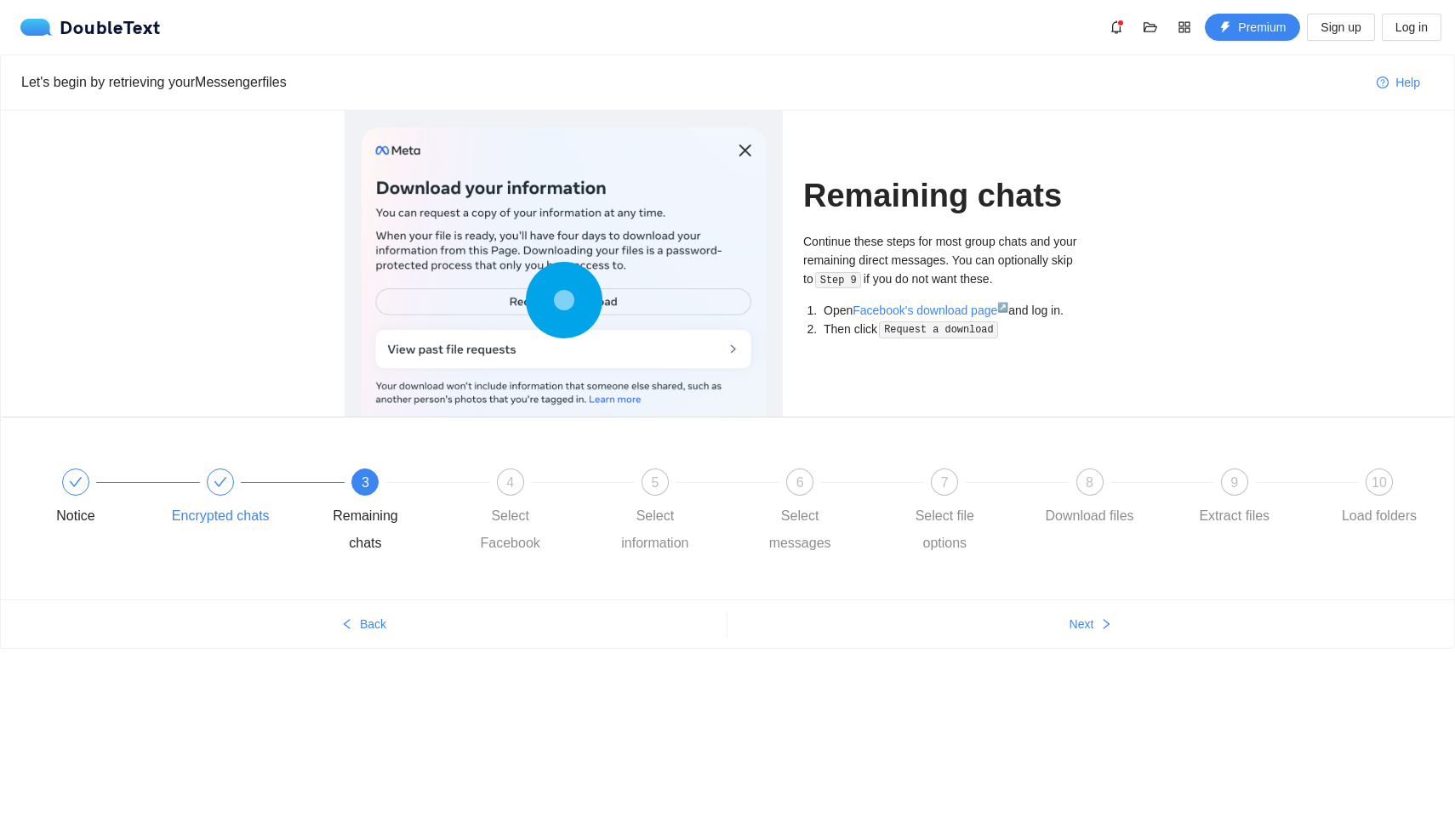
click at [228, 489] on div at bounding box center [220, 482] width 28 height 28
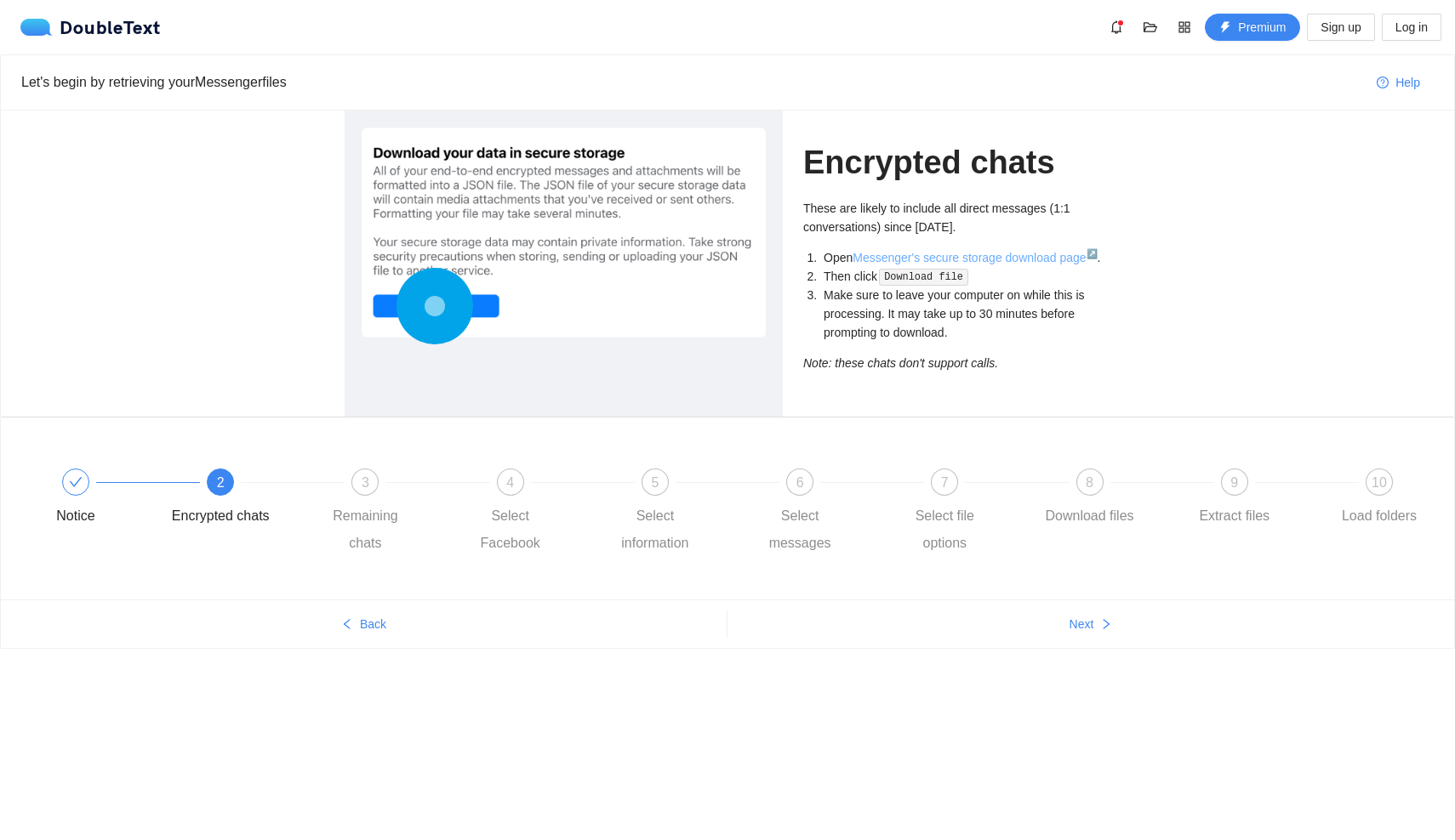
click at [898, 256] on link "Messenger's secure storage download page ↗" at bounding box center [974, 258] width 244 height 14
click at [418, 310] on circle at bounding box center [434, 305] width 76 height 76
drag, startPoint x: 676, startPoint y: 479, endPoint x: 549, endPoint y: 482, distance: 127.0
click at [550, 482] on div "Notice 2 Encrypted chats 3 Remaining chats 4 Select Facebook 5 Select informati…" at bounding box center [728, 514] width 1403 height 123
click at [1015, 637] on button "Next" at bounding box center [1091, 624] width 727 height 28
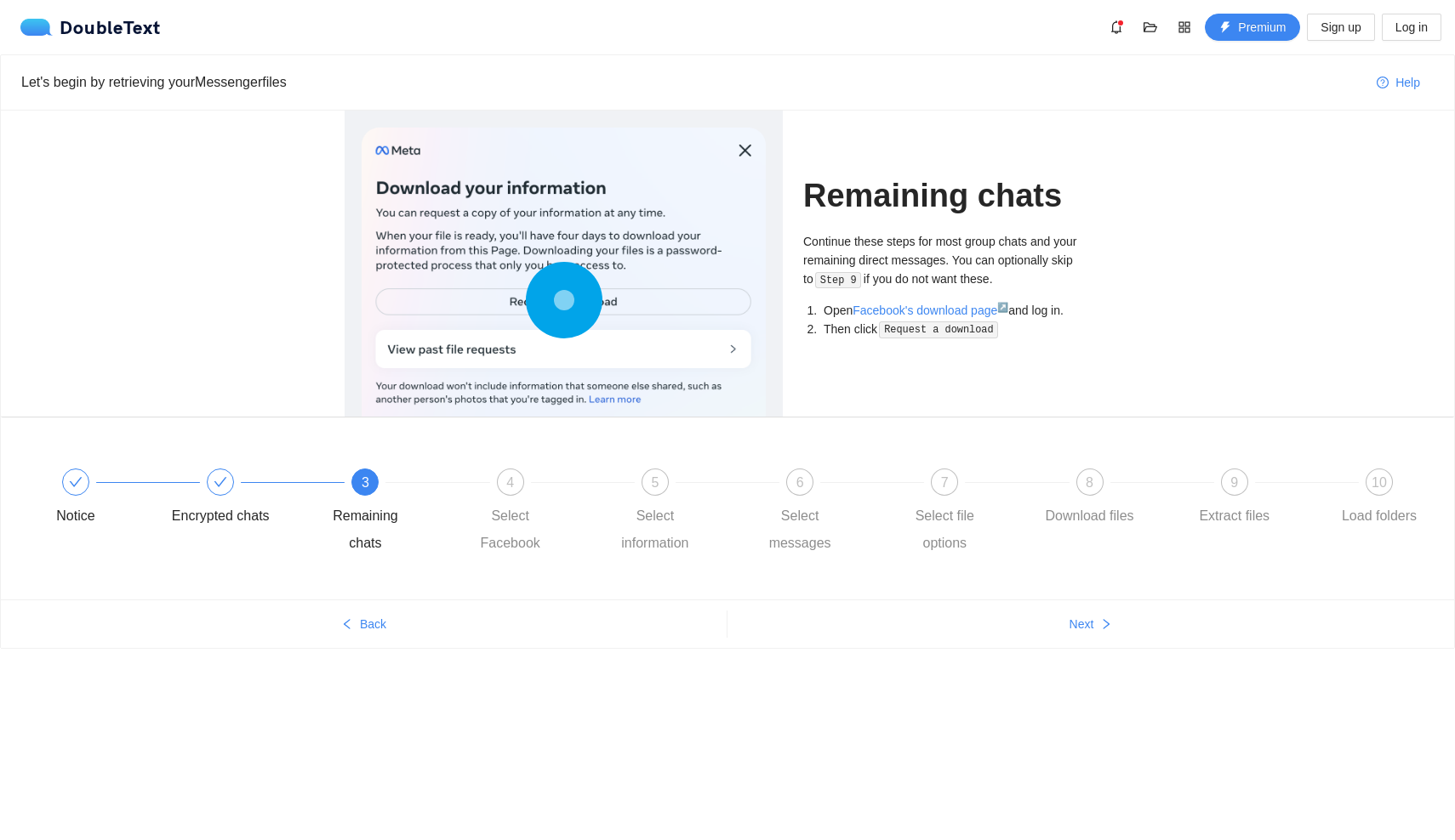
click at [786, 687] on div "Let's begin by retrieving your Messenger files Help Remaining chats Continue th…" at bounding box center [728, 384] width 1455 height 660
click at [573, 293] on circle at bounding box center [563, 299] width 23 height 23
click at [570, 315] on circle at bounding box center [563, 301] width 75 height 75
click at [574, 303] on circle at bounding box center [564, 301] width 53 height 53
click at [744, 154] on div at bounding box center [563, 304] width 405 height 353
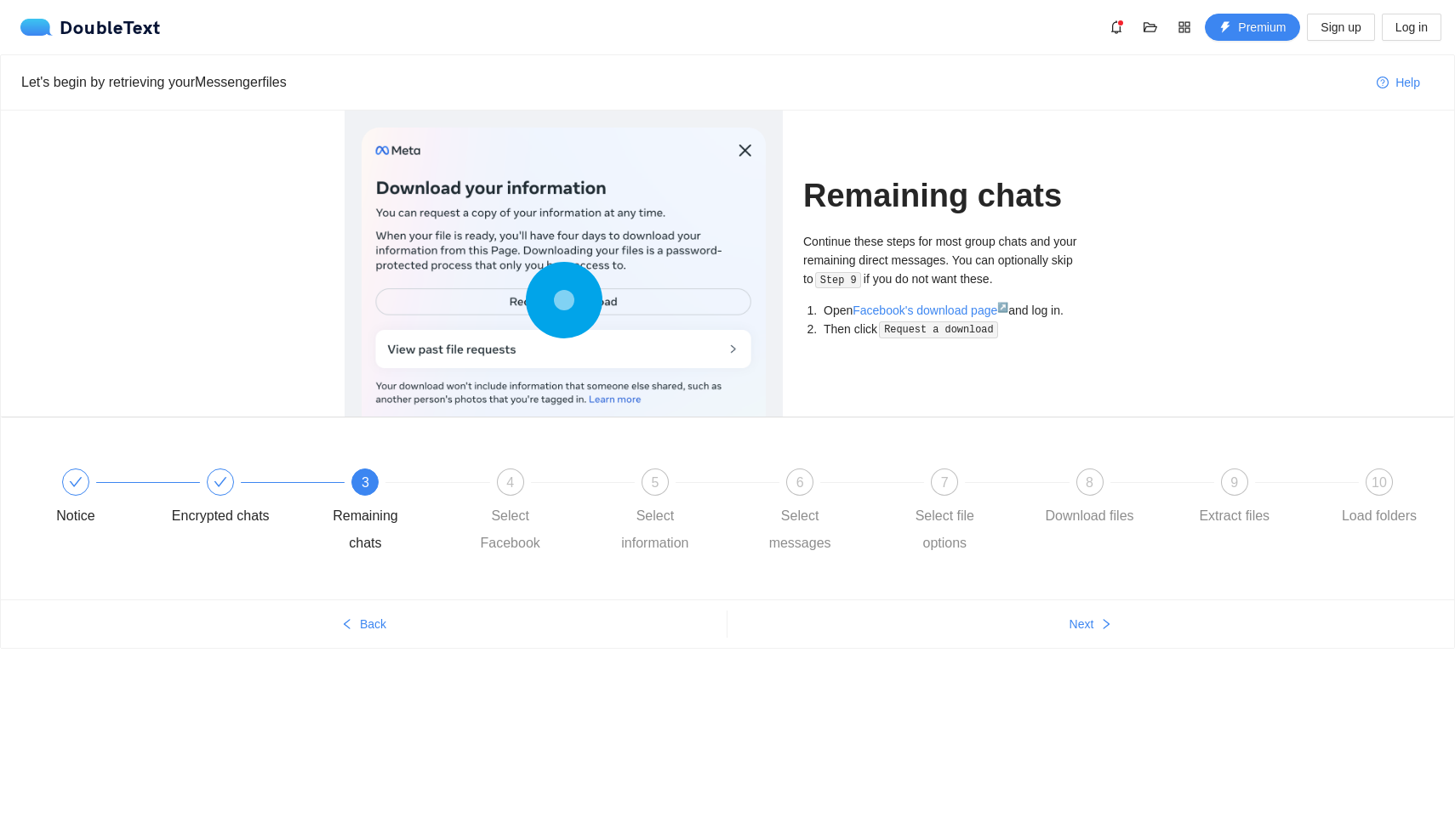
click at [744, 154] on div at bounding box center [563, 304] width 405 height 353
click at [1061, 636] on button "Next" at bounding box center [1091, 624] width 727 height 28
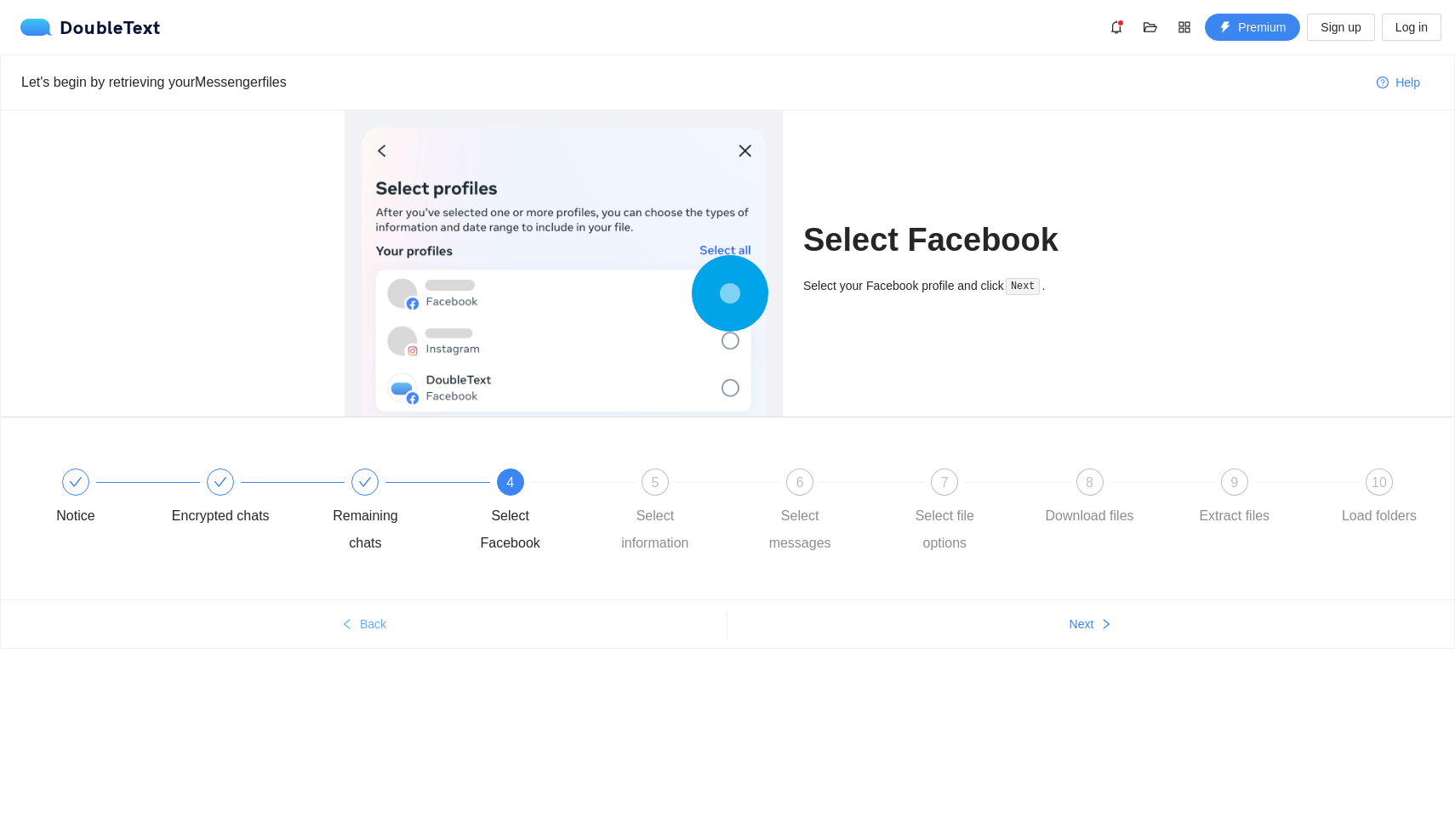
click at [490, 626] on button "Back" at bounding box center [363, 624] width 726 height 28
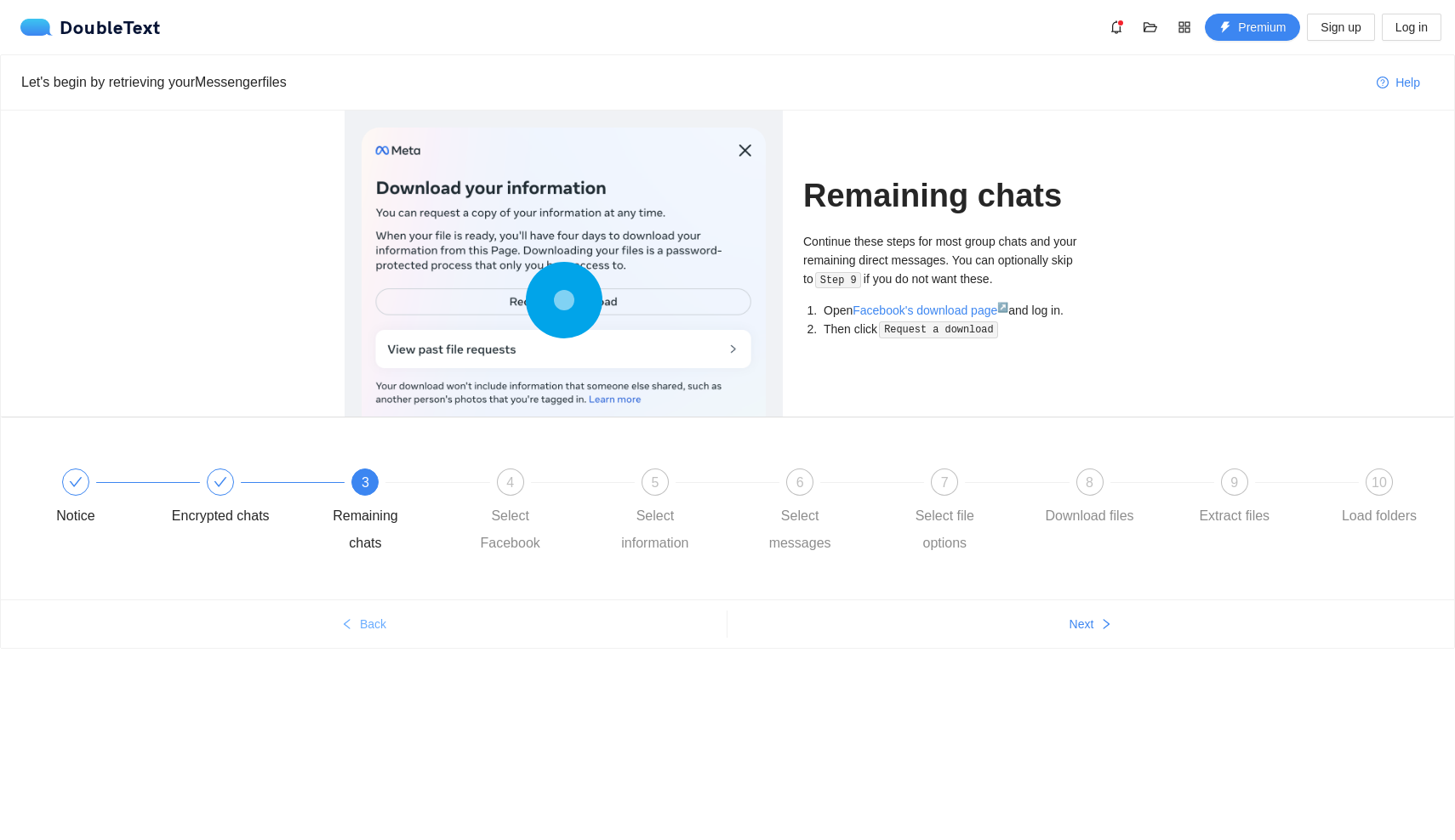
click at [422, 629] on button "Back" at bounding box center [363, 624] width 726 height 28
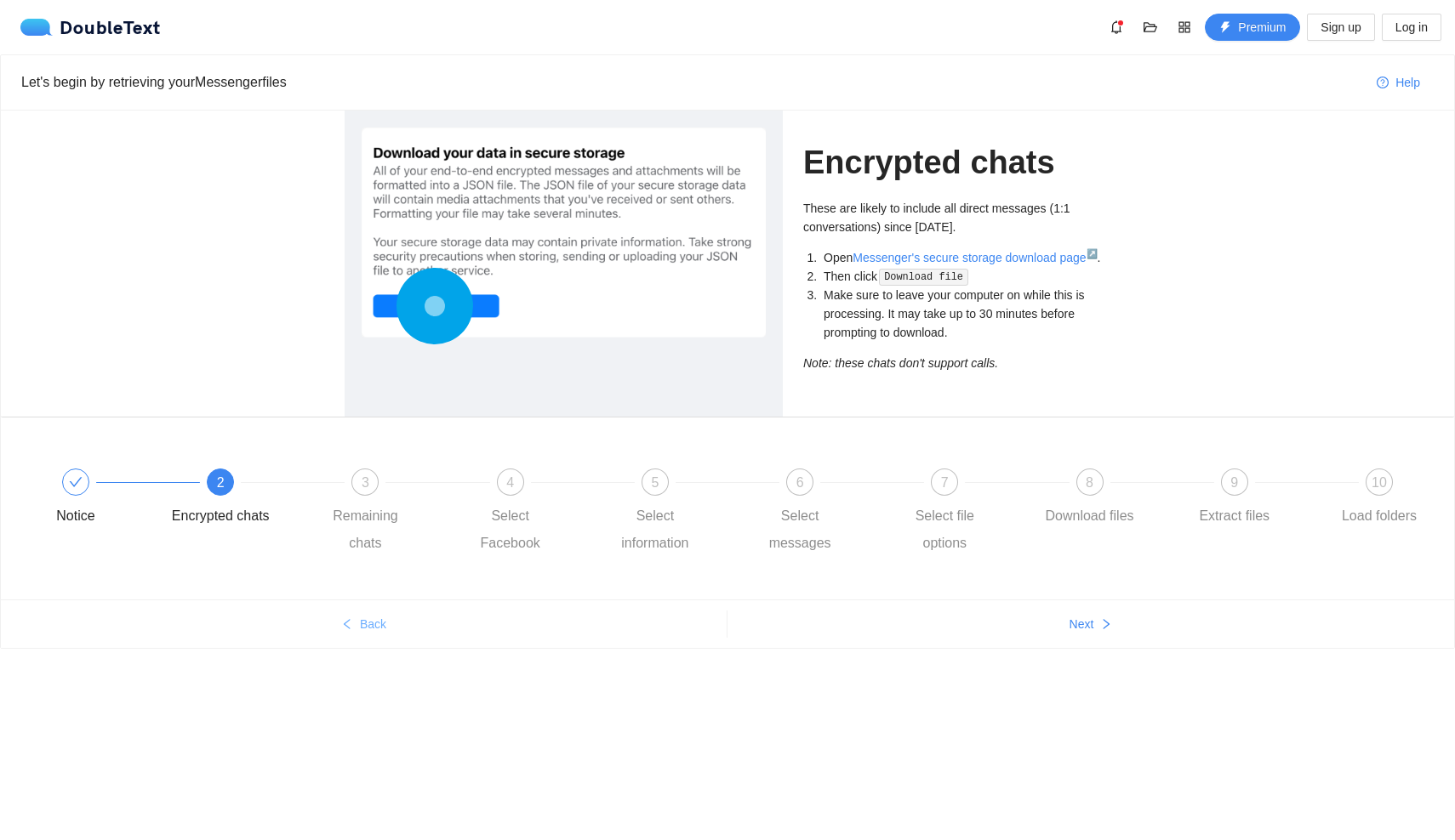
click at [422, 629] on button "Back" at bounding box center [363, 624] width 726 height 28
